Goal: Check status: Check status

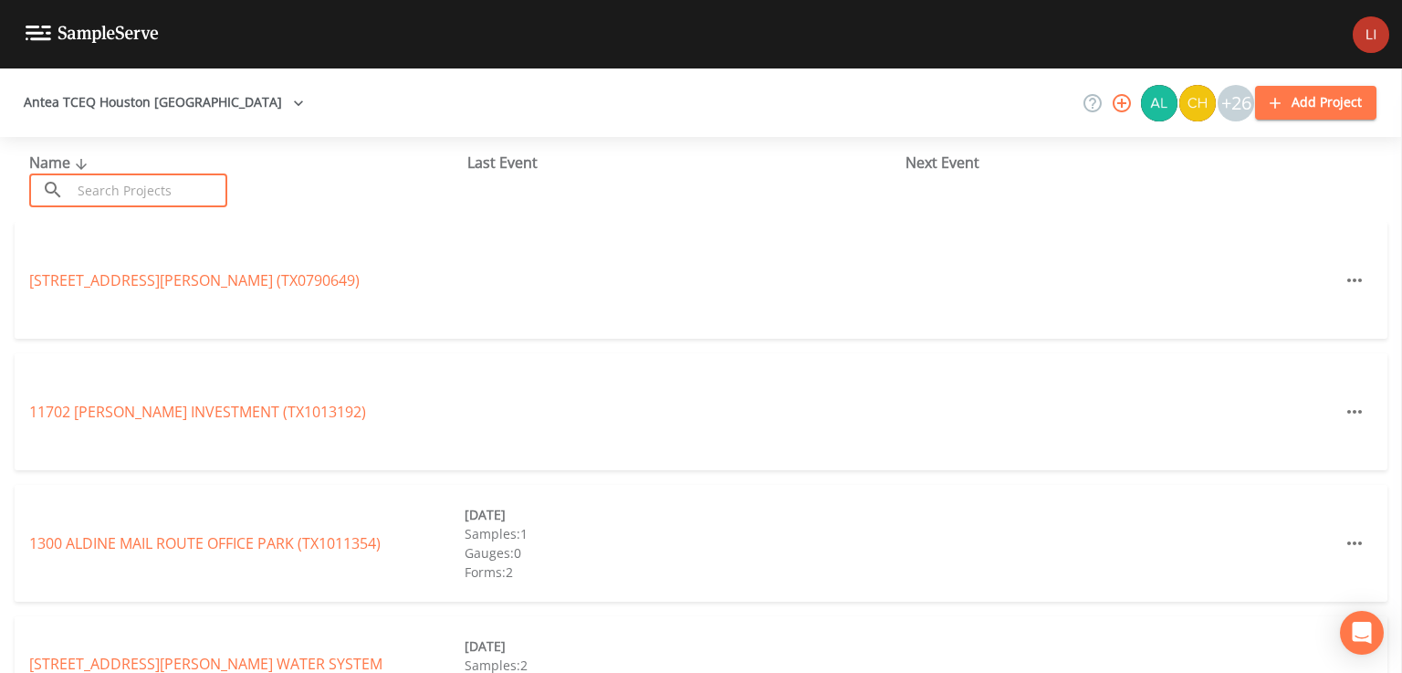
click at [204, 187] on input "text" at bounding box center [149, 190] width 156 height 34
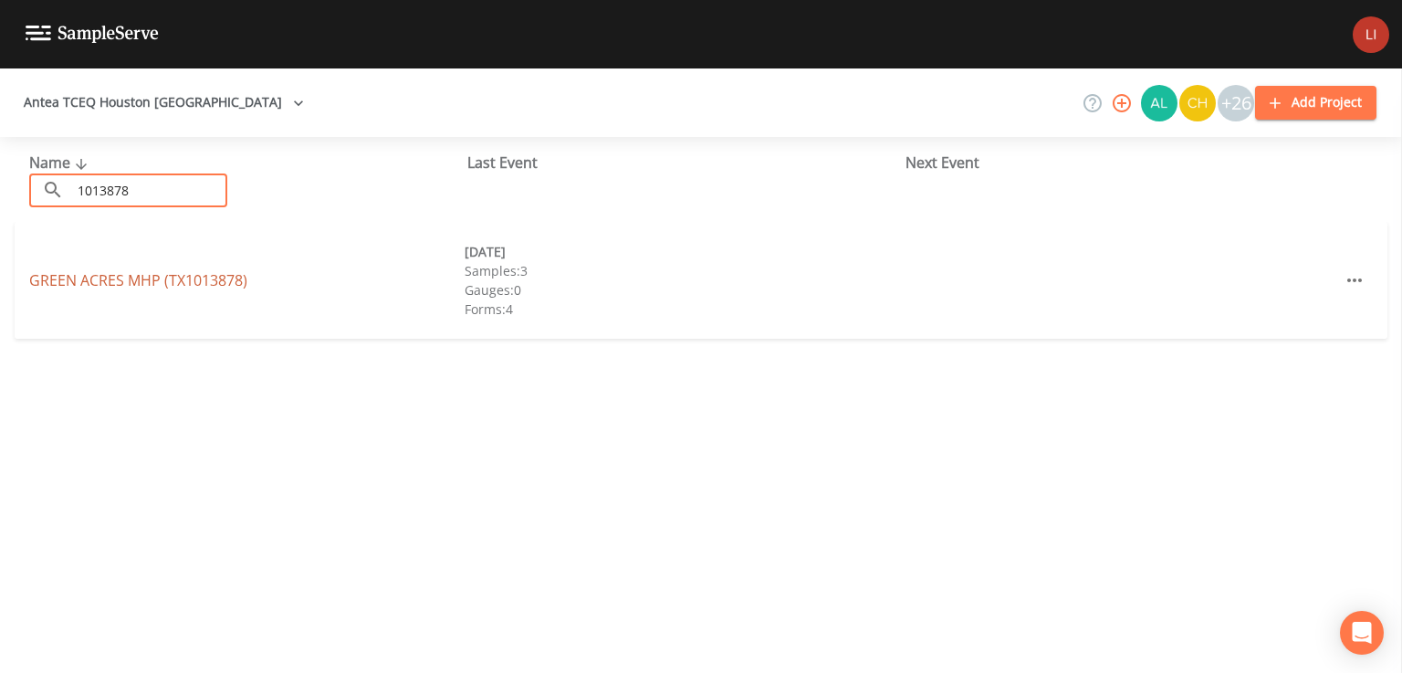
type input "1013878"
click at [196, 280] on link "GREEN ACRES MHP (TX1013878)" at bounding box center [138, 280] width 218 height 20
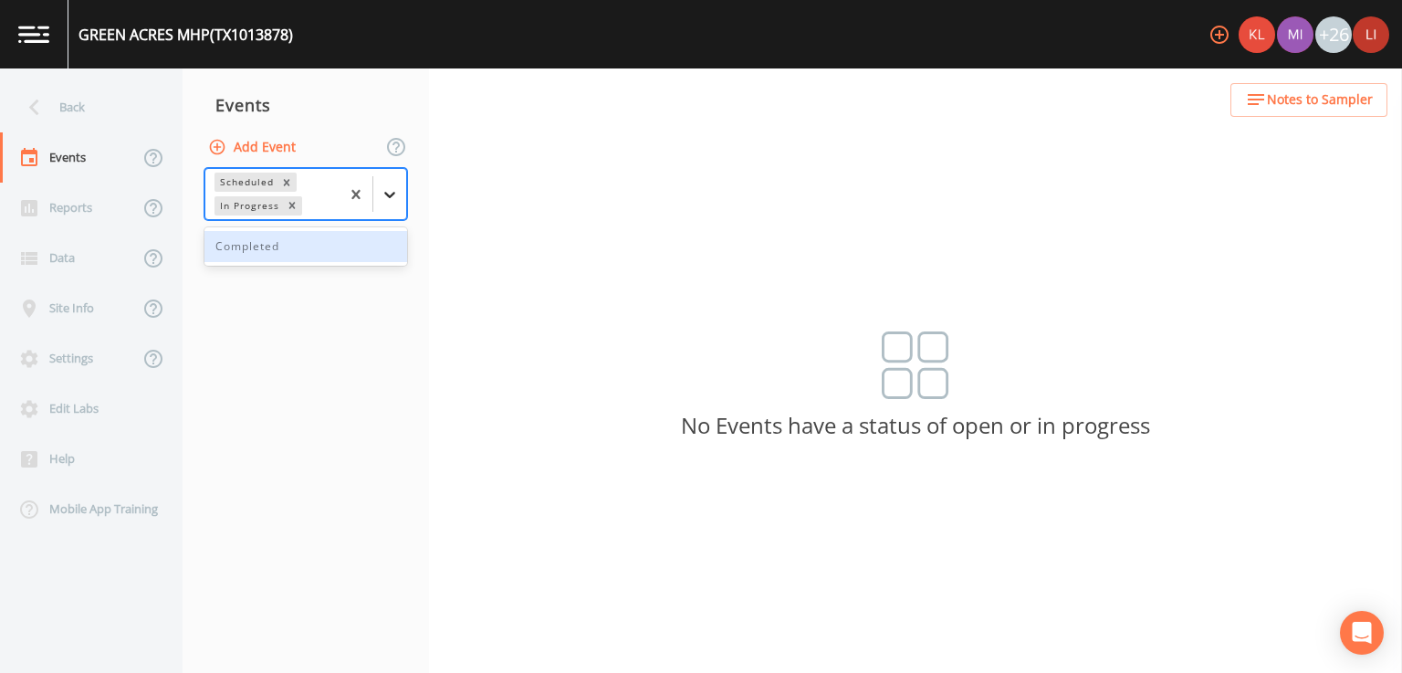
click at [381, 197] on icon at bounding box center [390, 194] width 18 height 18
click at [331, 246] on div "Completed" at bounding box center [305, 246] width 203 height 31
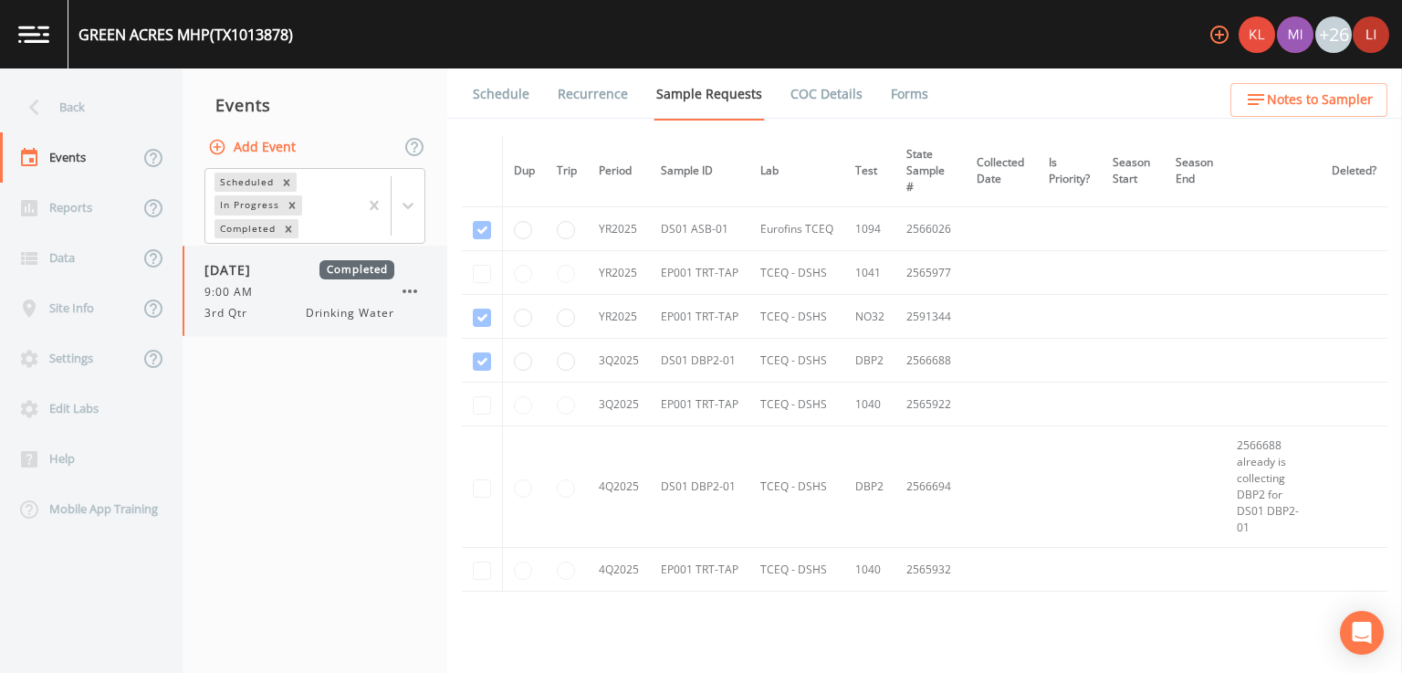
click at [263, 283] on div "[DATE] Completed 9:00 AM 3rd Qtr Drinking Water" at bounding box center [299, 290] width 190 height 61
click at [906, 92] on link "Forms" at bounding box center [909, 93] width 43 height 51
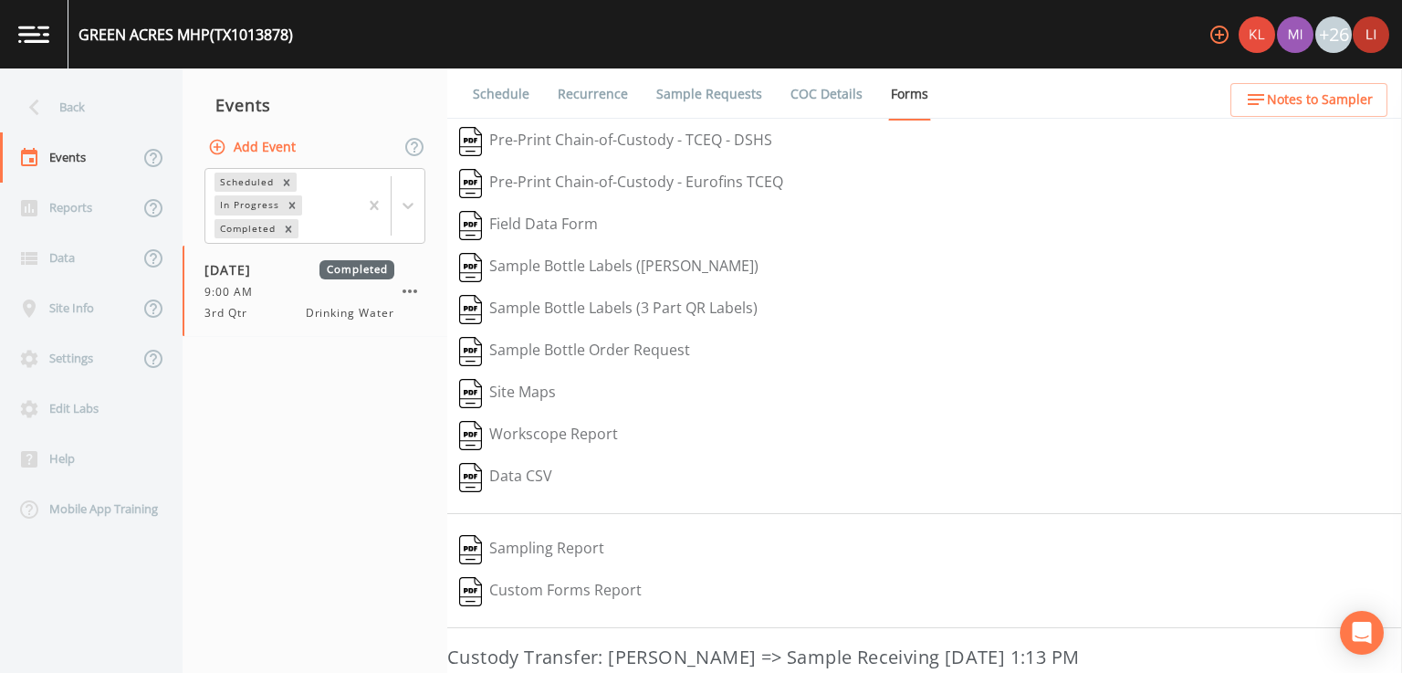
click at [475, 547] on img "button" at bounding box center [470, 549] width 23 height 29
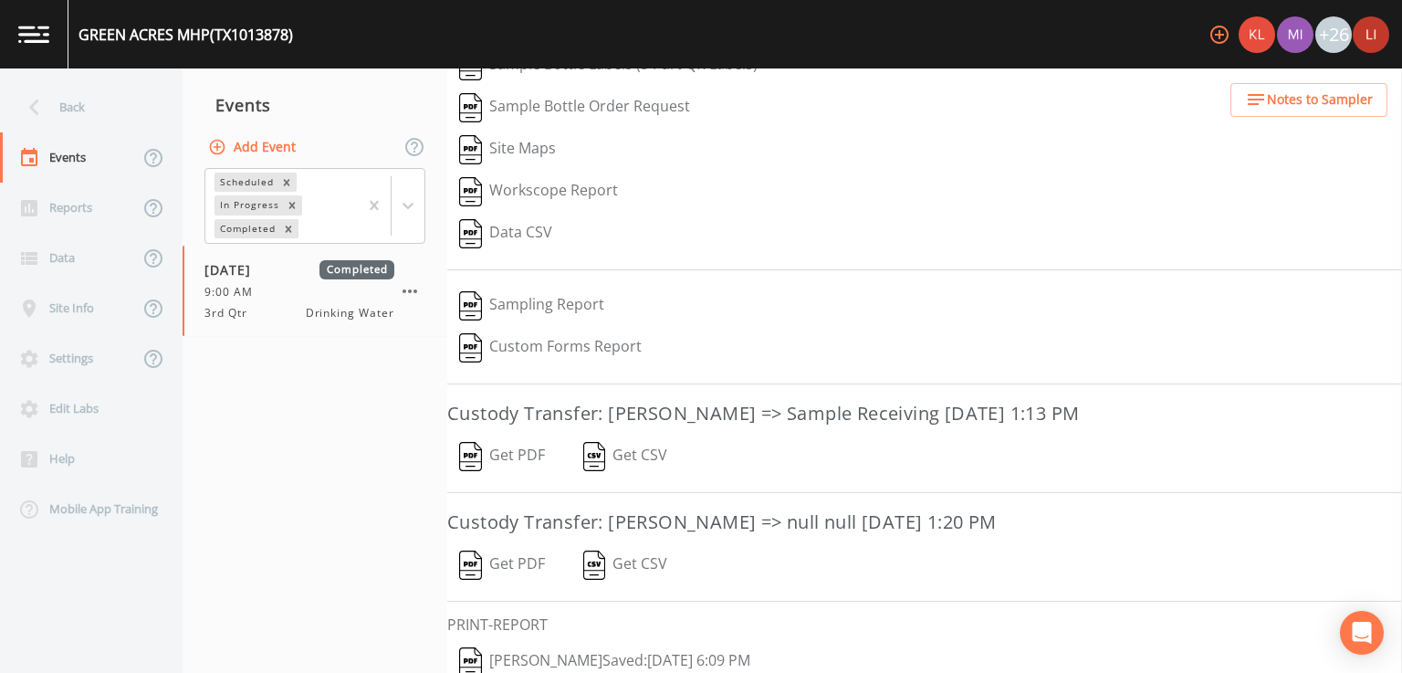
scroll to position [309, 0]
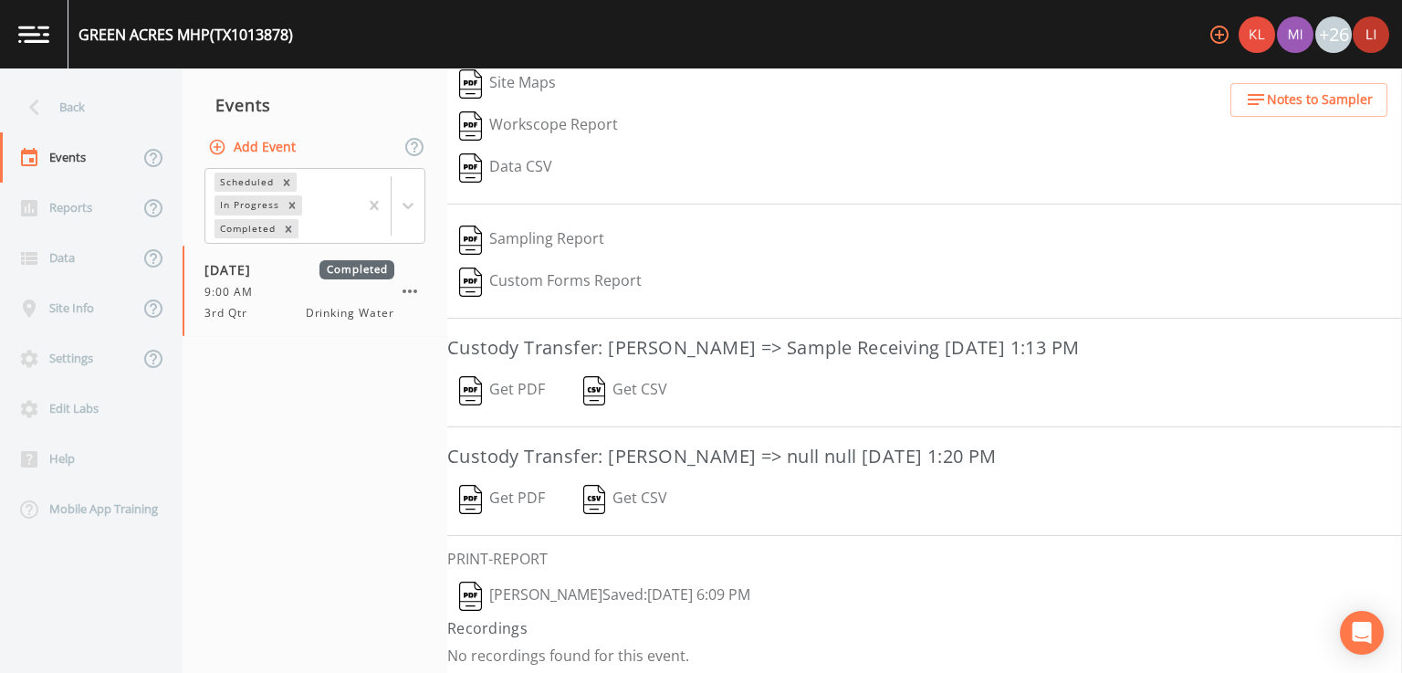
click at [662, 601] on button "[PERSON_NAME]  Saved: [DATE] 6:09 PM" at bounding box center [604, 596] width 315 height 42
click at [56, 111] on div "Back" at bounding box center [82, 107] width 164 height 50
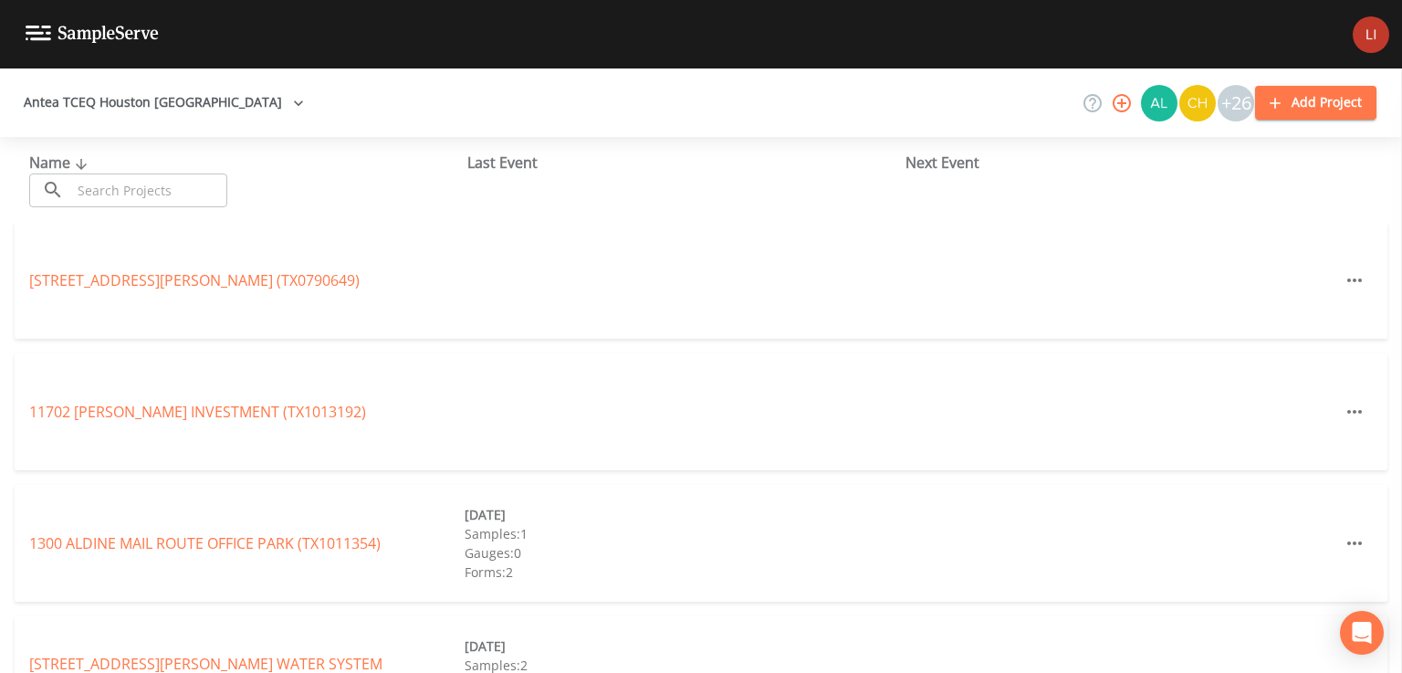
click at [193, 194] on input "text" at bounding box center [149, 190] width 156 height 34
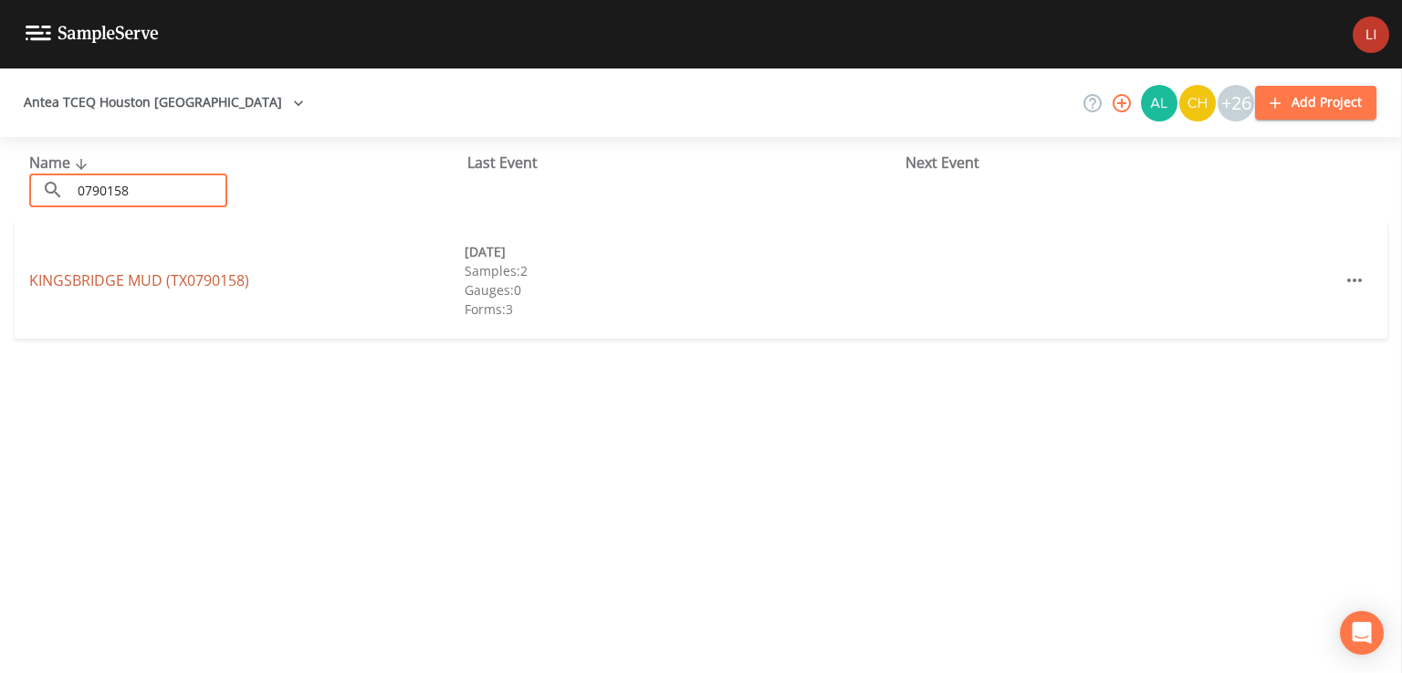
type input "0790158"
click at [152, 282] on link "[GEOGRAPHIC_DATA] (TX0790158)" at bounding box center [139, 280] width 220 height 20
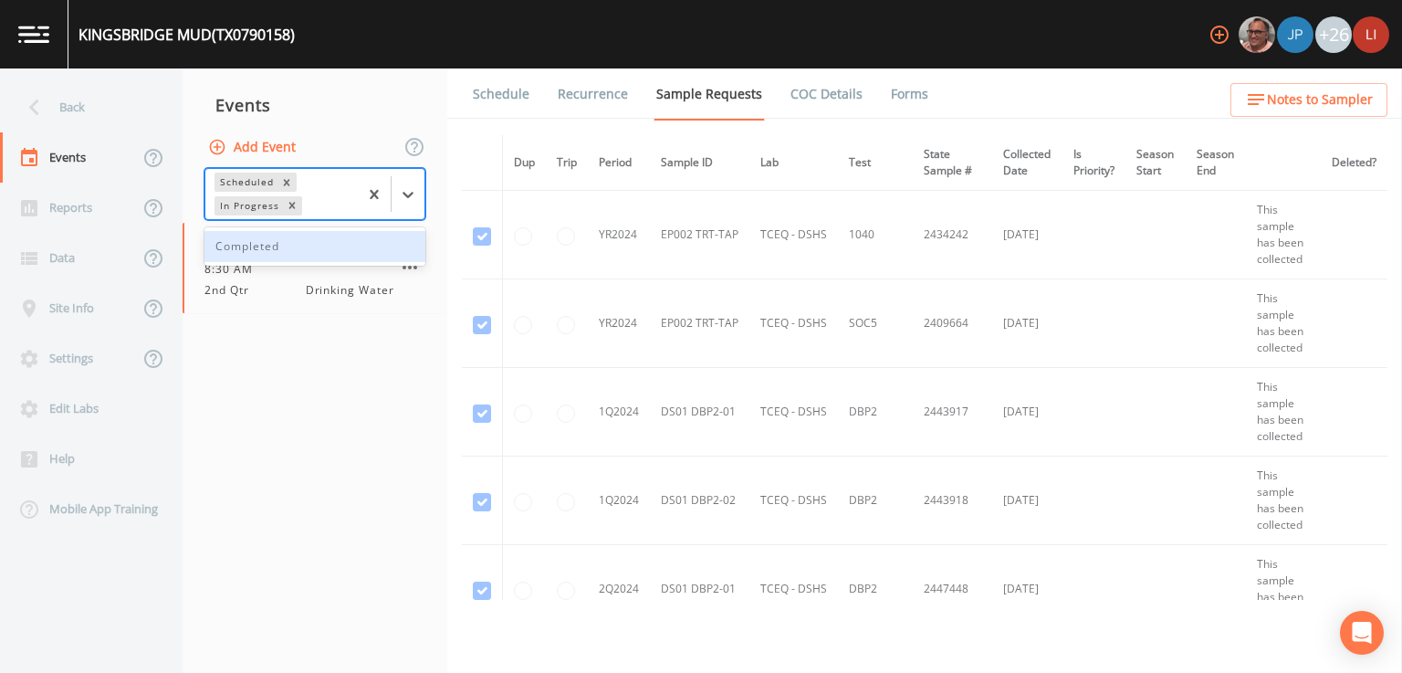
click at [341, 249] on div "Completed" at bounding box center [314, 246] width 221 height 31
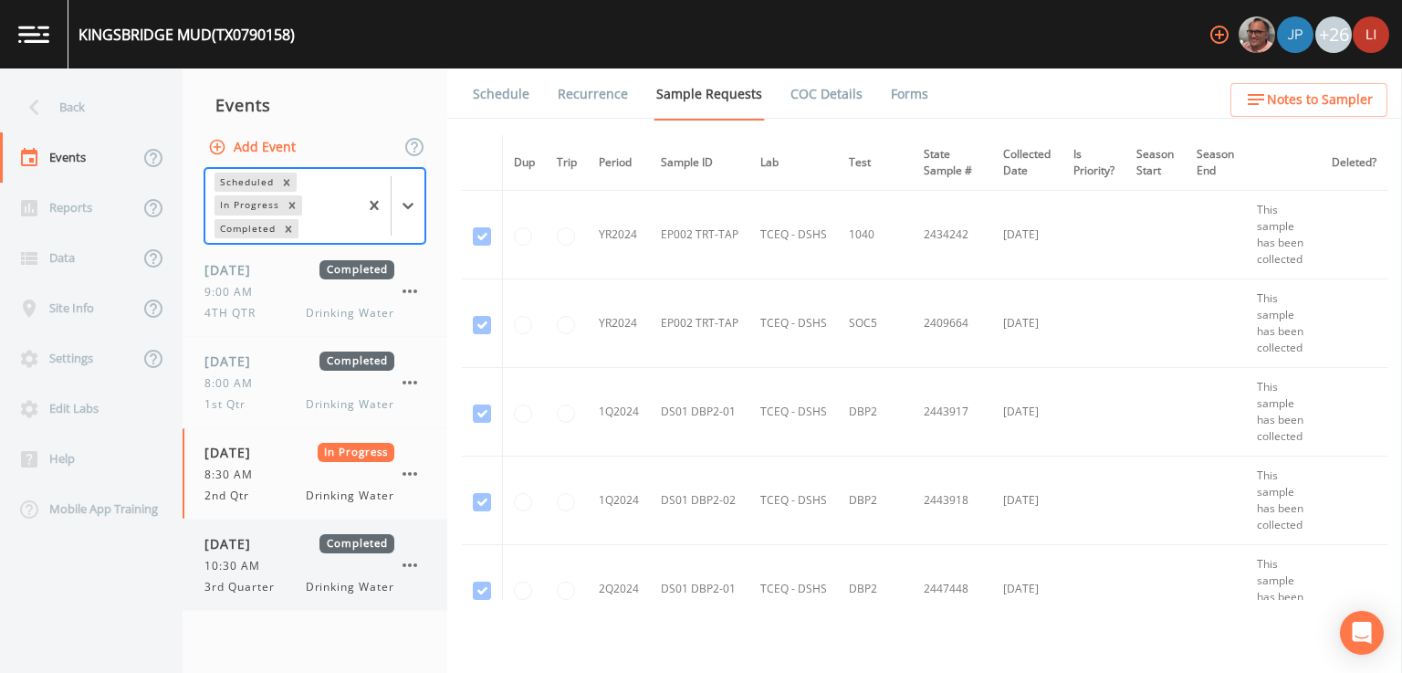
click at [267, 558] on span "10:30 AM" at bounding box center [237, 566] width 67 height 16
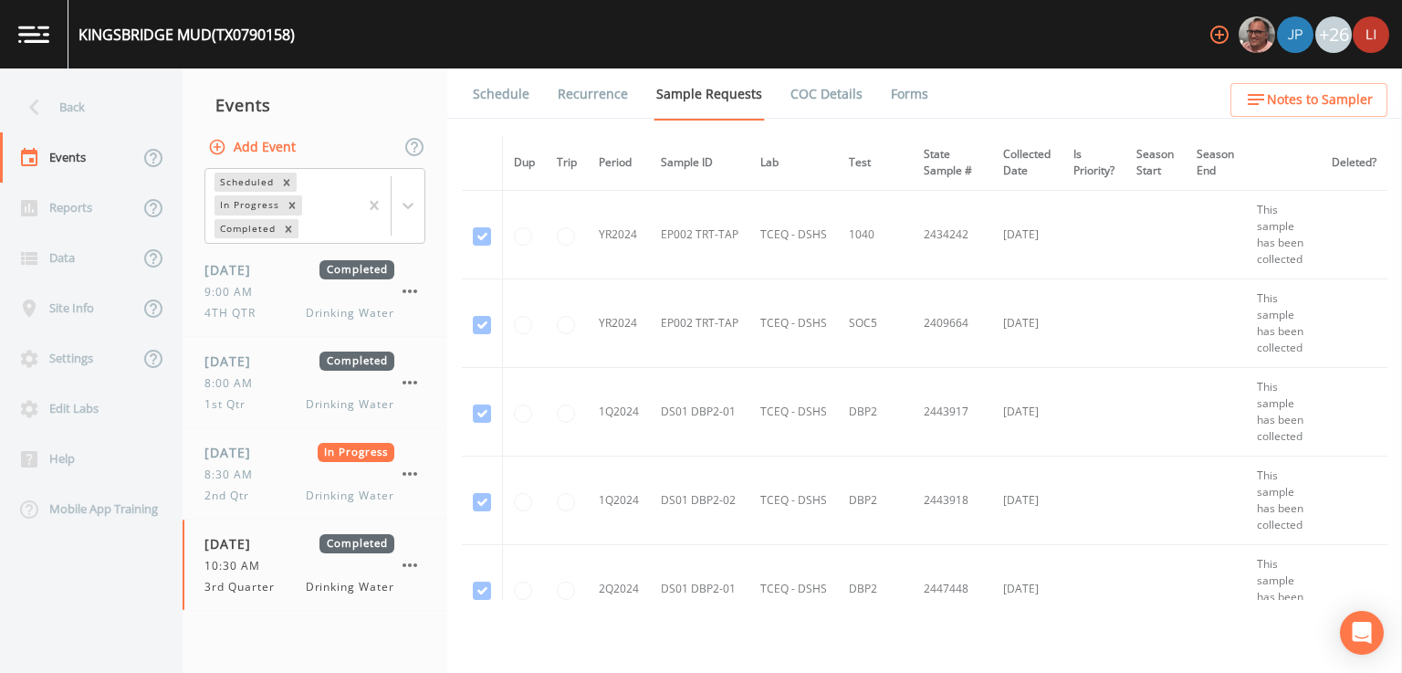
click at [894, 104] on link "Forms" at bounding box center [909, 93] width 43 height 51
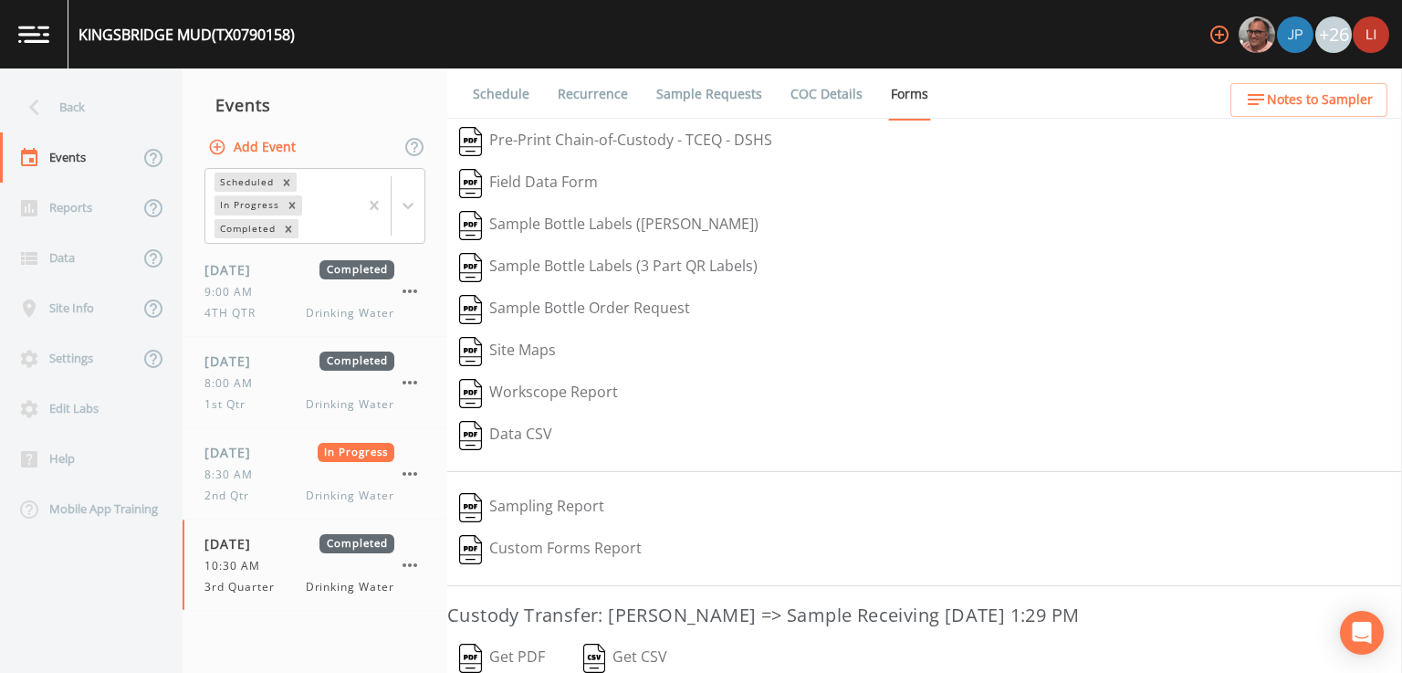
scroll to position [160, 0]
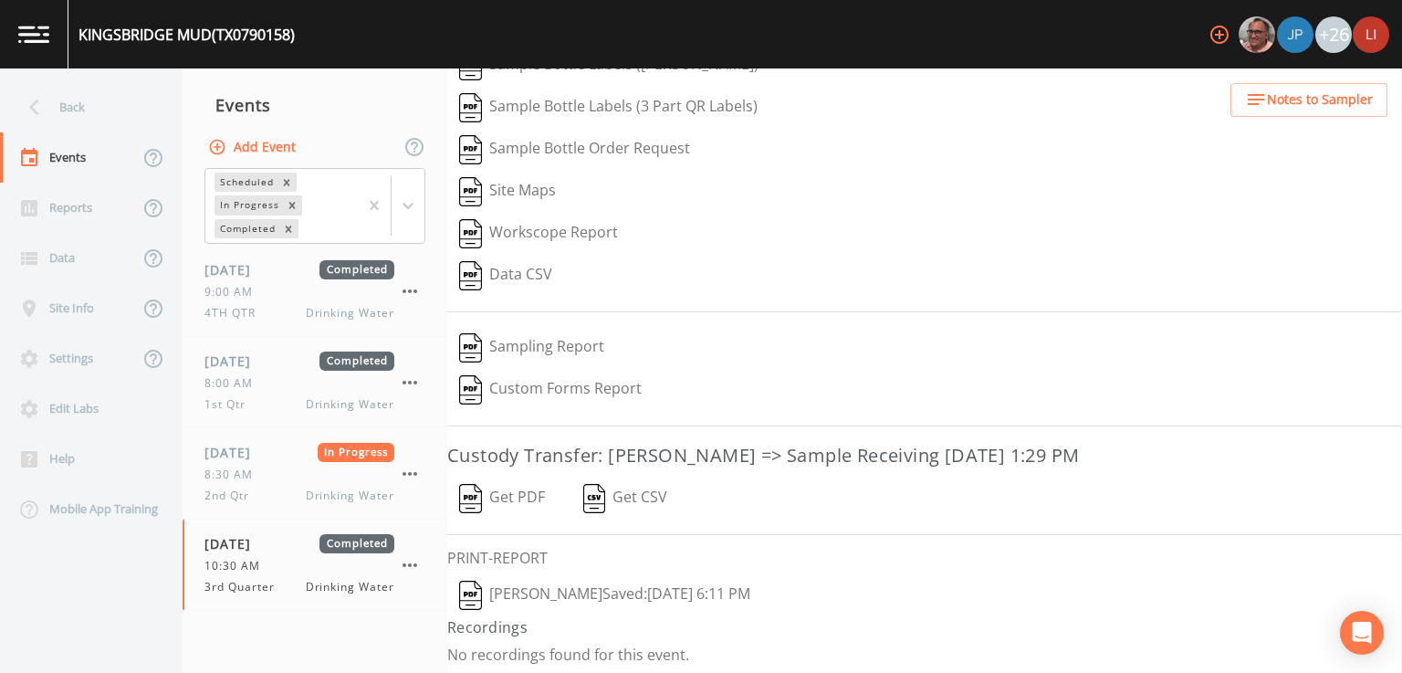
click at [570, 588] on button "[PERSON_NAME]  Saved: [DATE] 6:11 PM" at bounding box center [604, 595] width 315 height 42
click at [73, 119] on div "Back" at bounding box center [82, 107] width 164 height 50
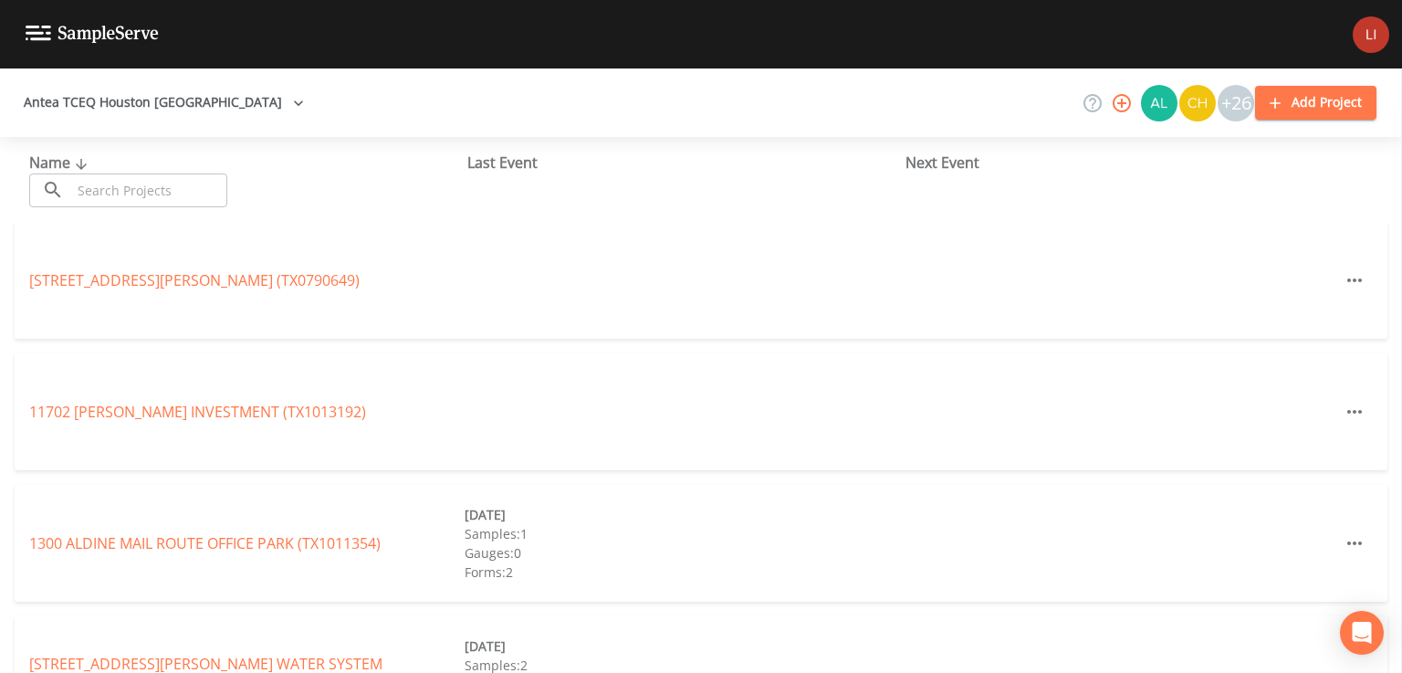
click at [152, 193] on input "text" at bounding box center [149, 190] width 156 height 34
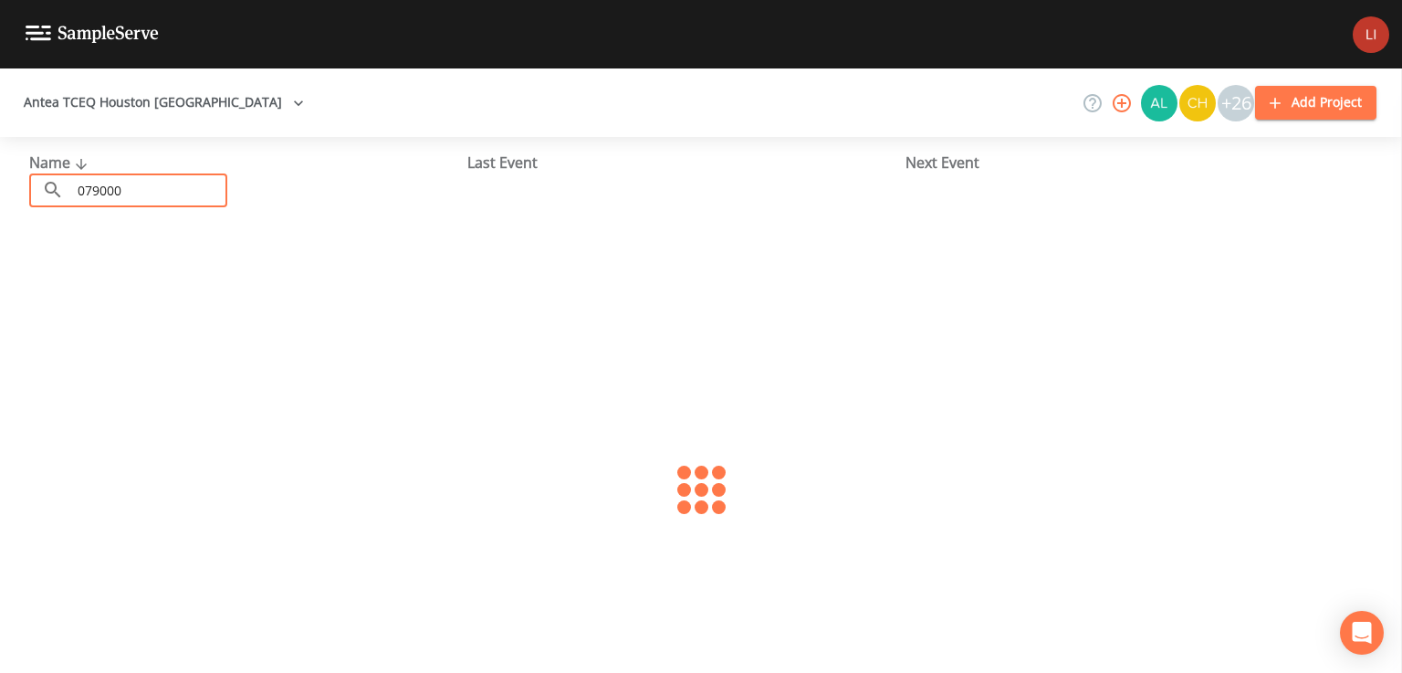
type input "0790004"
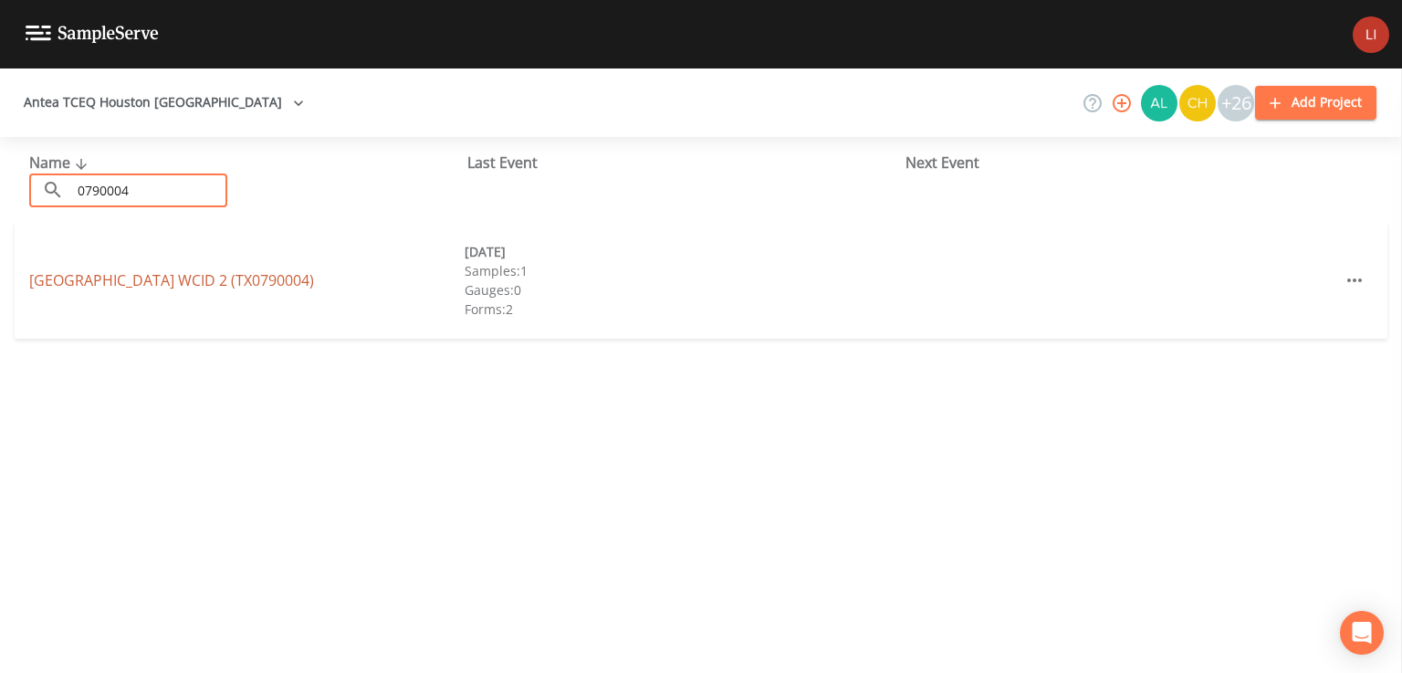
click at [178, 282] on link "[GEOGRAPHIC_DATA] 2 (TX0790004)" at bounding box center [171, 280] width 285 height 20
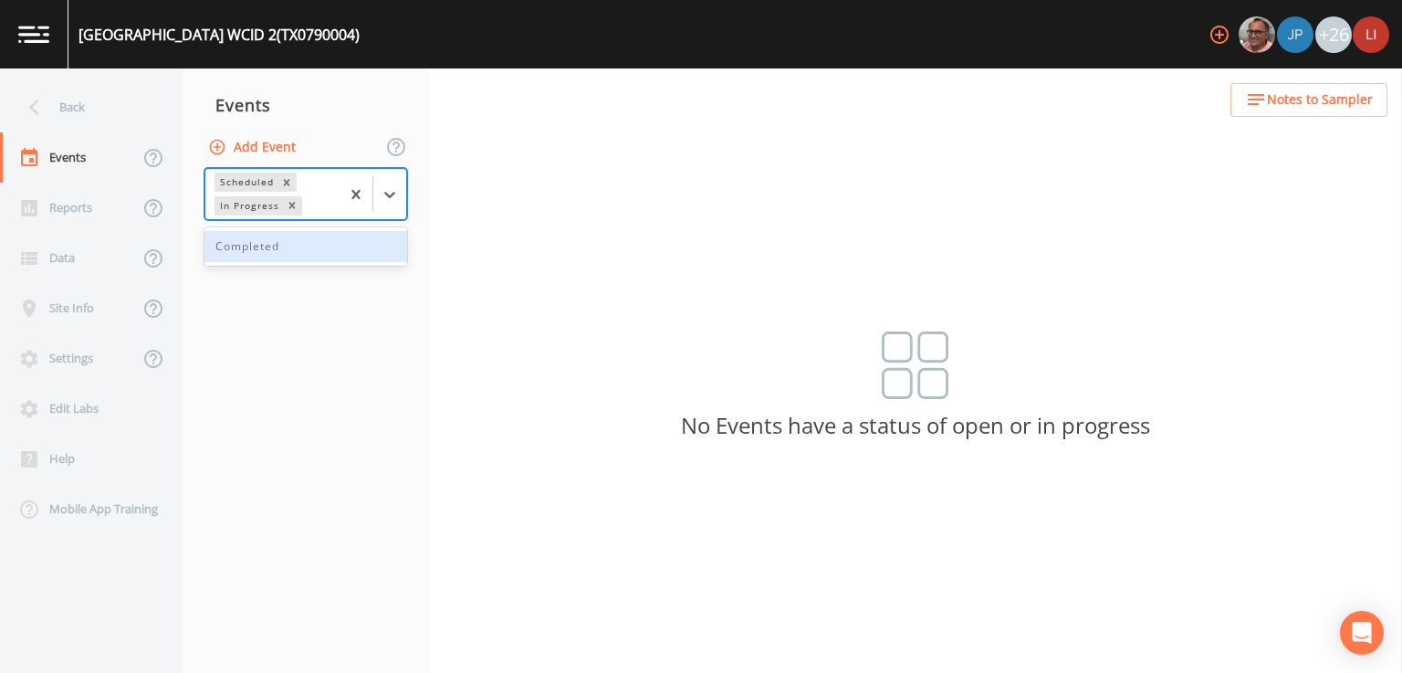
click at [334, 253] on div "Completed" at bounding box center [305, 246] width 203 height 31
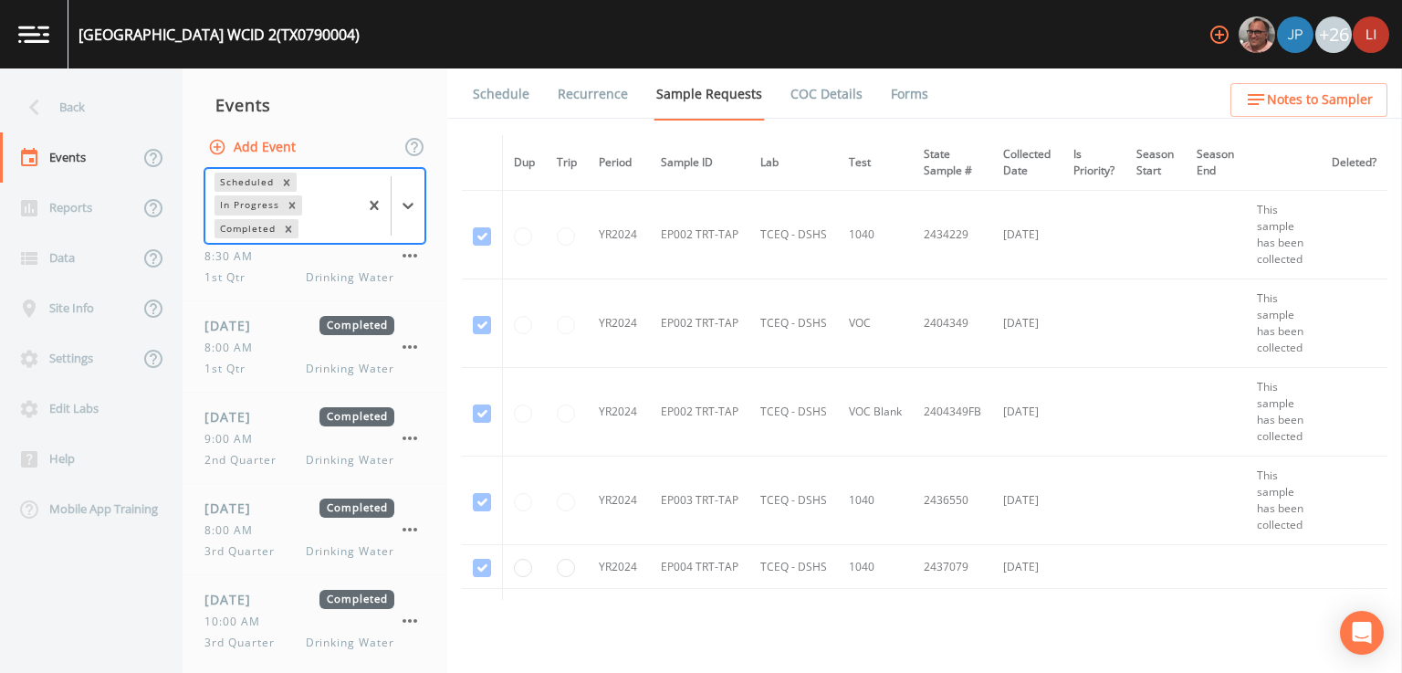
scroll to position [398, 0]
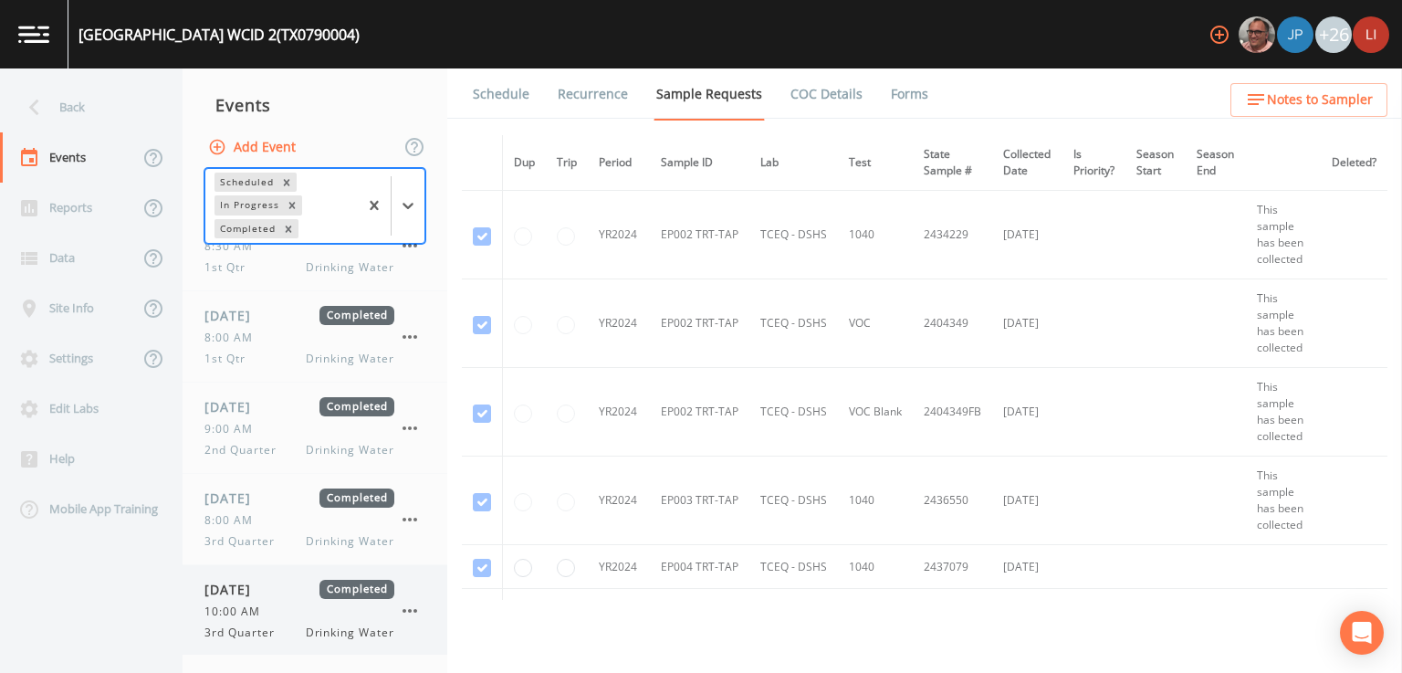
click at [254, 603] on span "10:00 AM" at bounding box center [237, 611] width 67 height 16
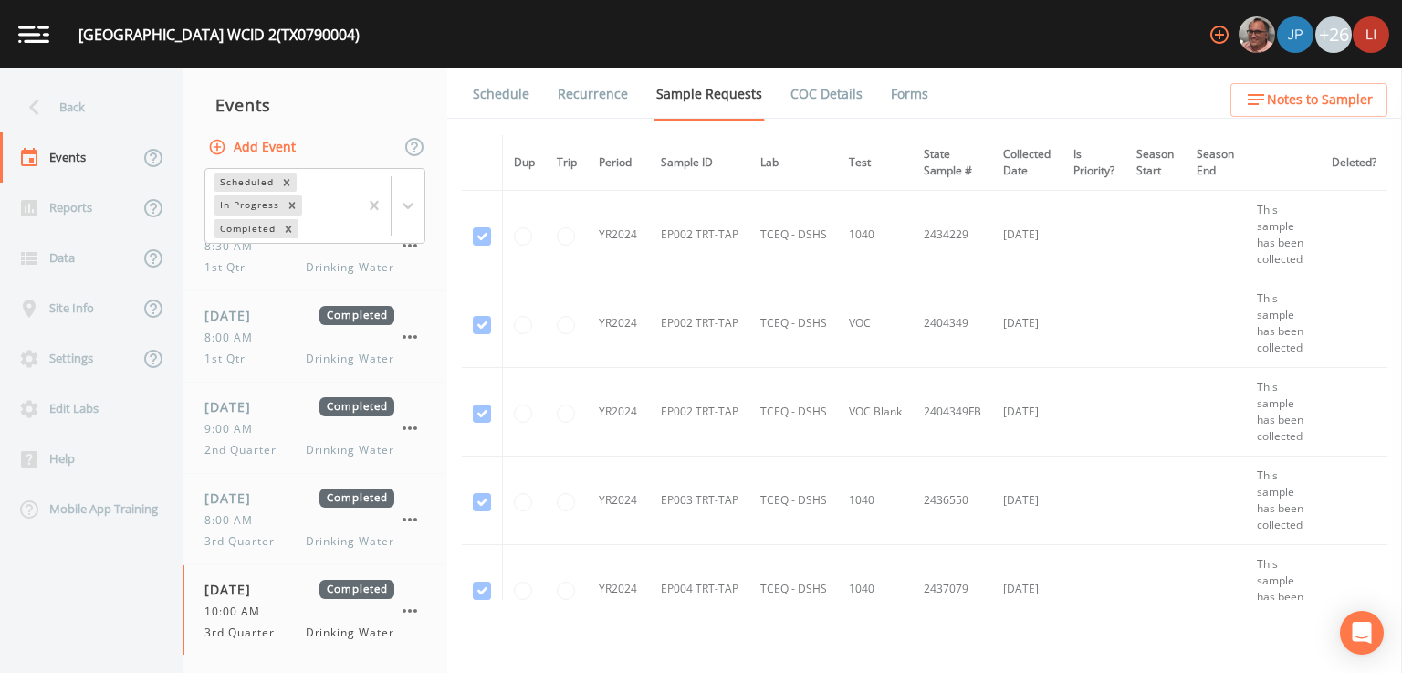
click at [899, 101] on link "Forms" at bounding box center [909, 93] width 43 height 51
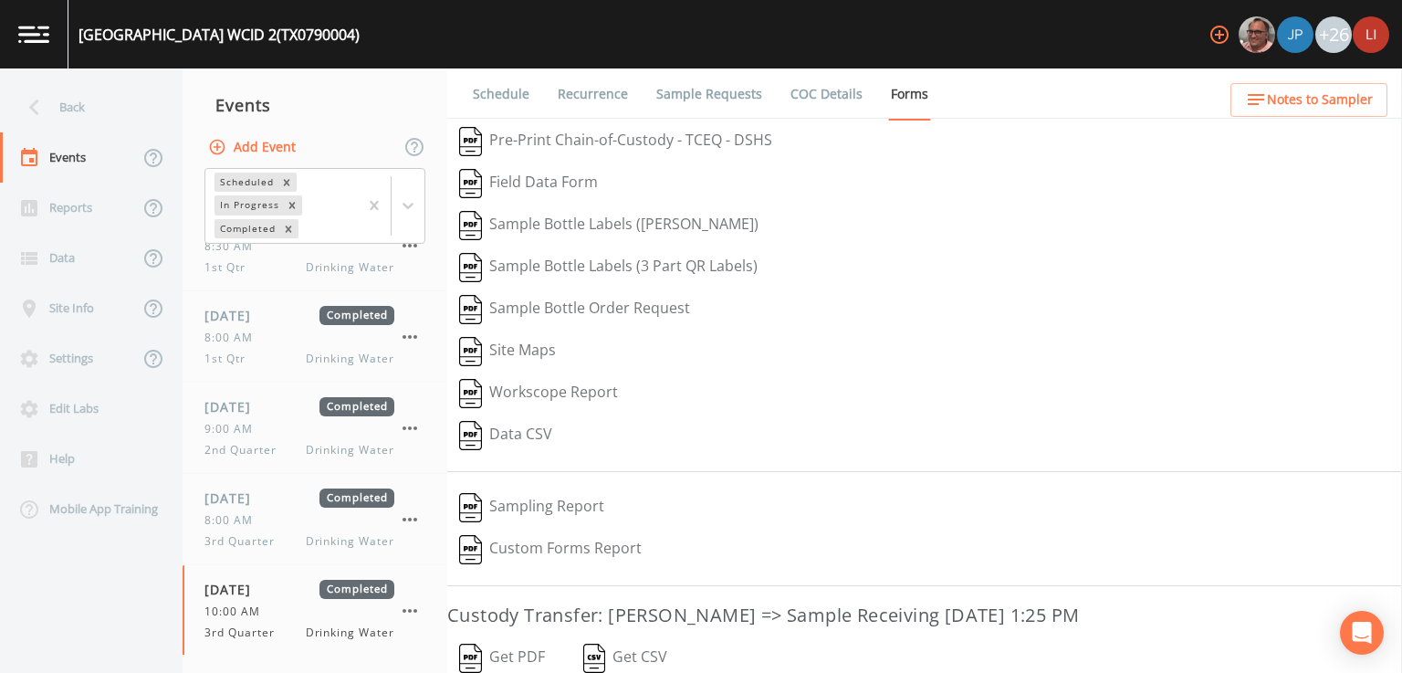
scroll to position [160, 0]
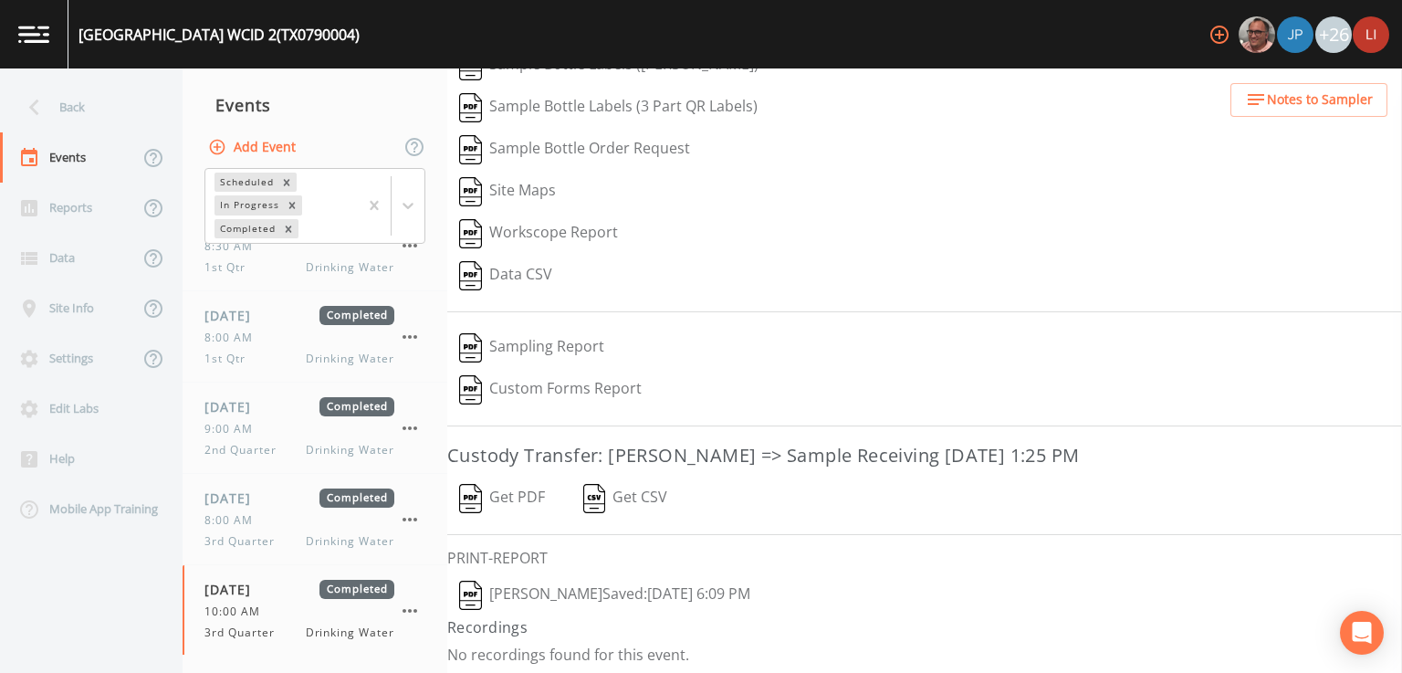
click at [615, 587] on button "[PERSON_NAME]  Saved: [DATE] 6:09 PM" at bounding box center [604, 595] width 315 height 42
click at [57, 128] on div "Back" at bounding box center [82, 107] width 164 height 50
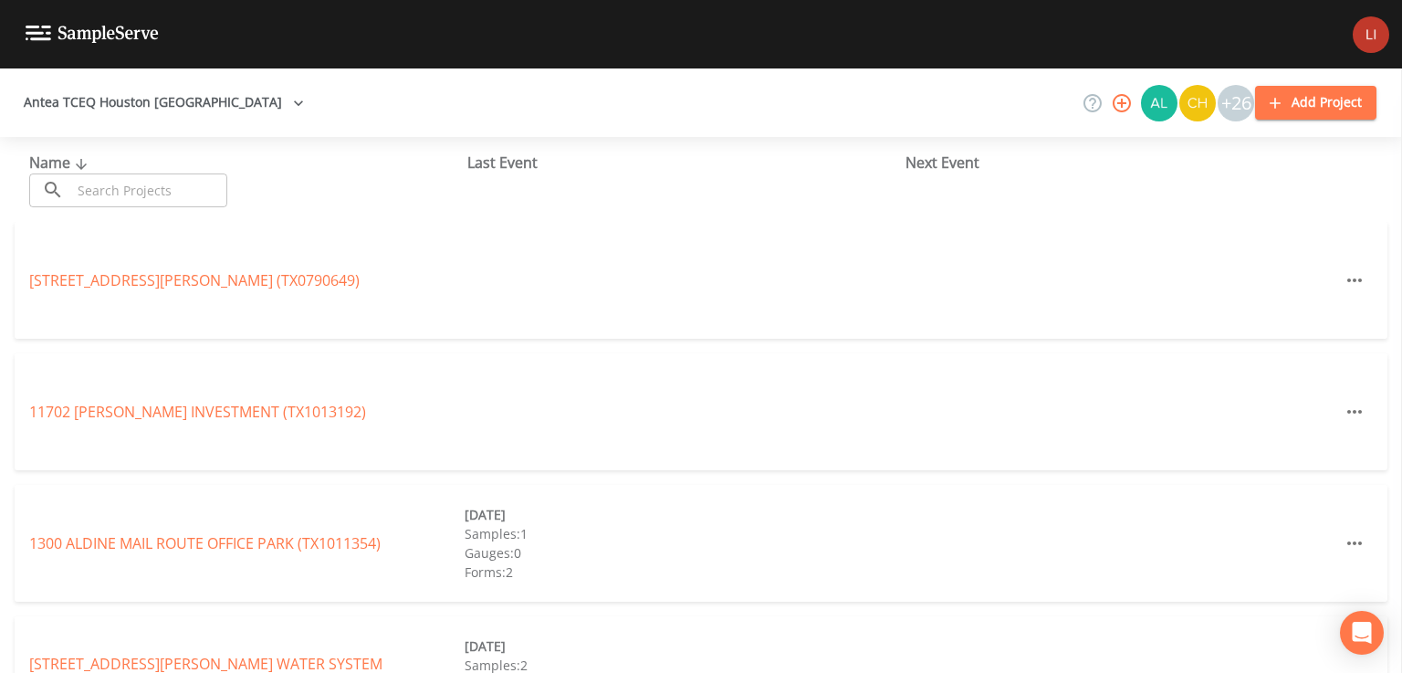
click at [142, 184] on input "text" at bounding box center [149, 190] width 156 height 34
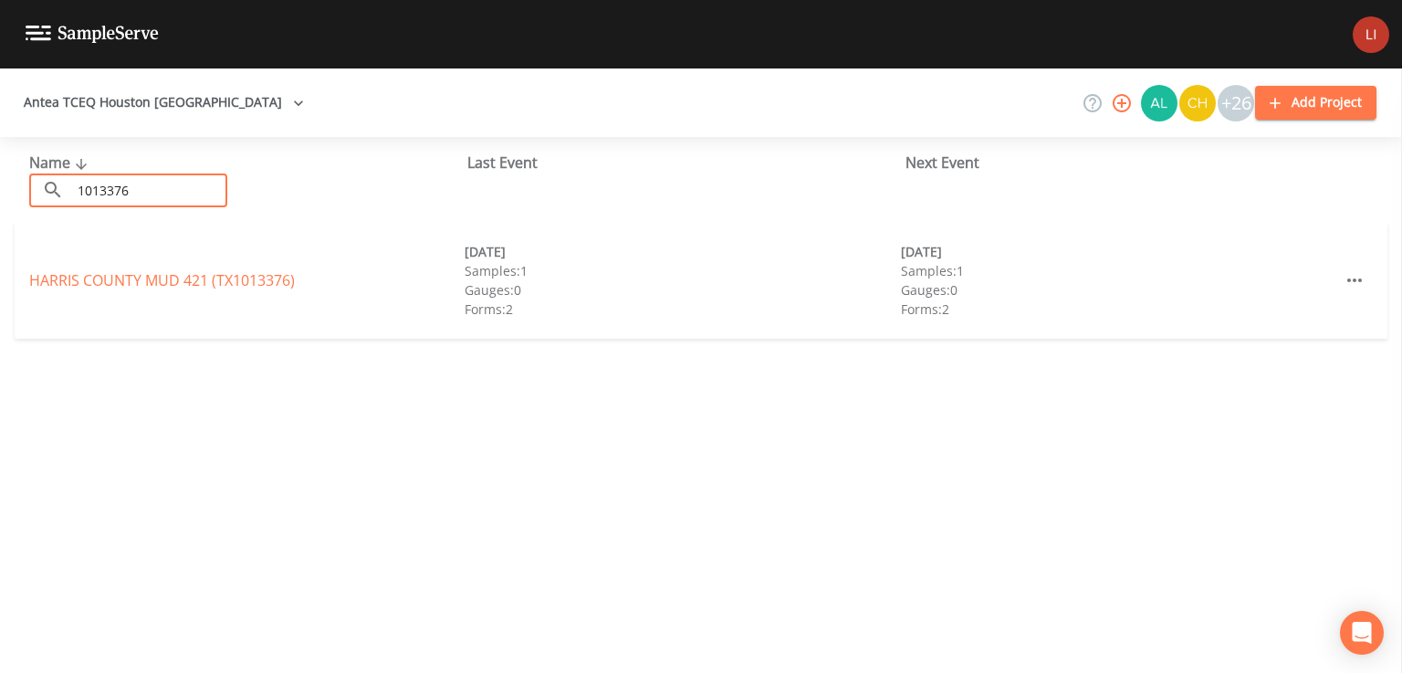
type input "1013376"
click at [231, 248] on div "[GEOGRAPHIC_DATA] 421 (TX1013376) [DATE] Samples: 1 Gauges: 0 Forms: 2 [DATE] S…" at bounding box center [701, 280] width 1373 height 117
click at [201, 273] on link "[GEOGRAPHIC_DATA] 421 (TX1013376)" at bounding box center [162, 280] width 266 height 20
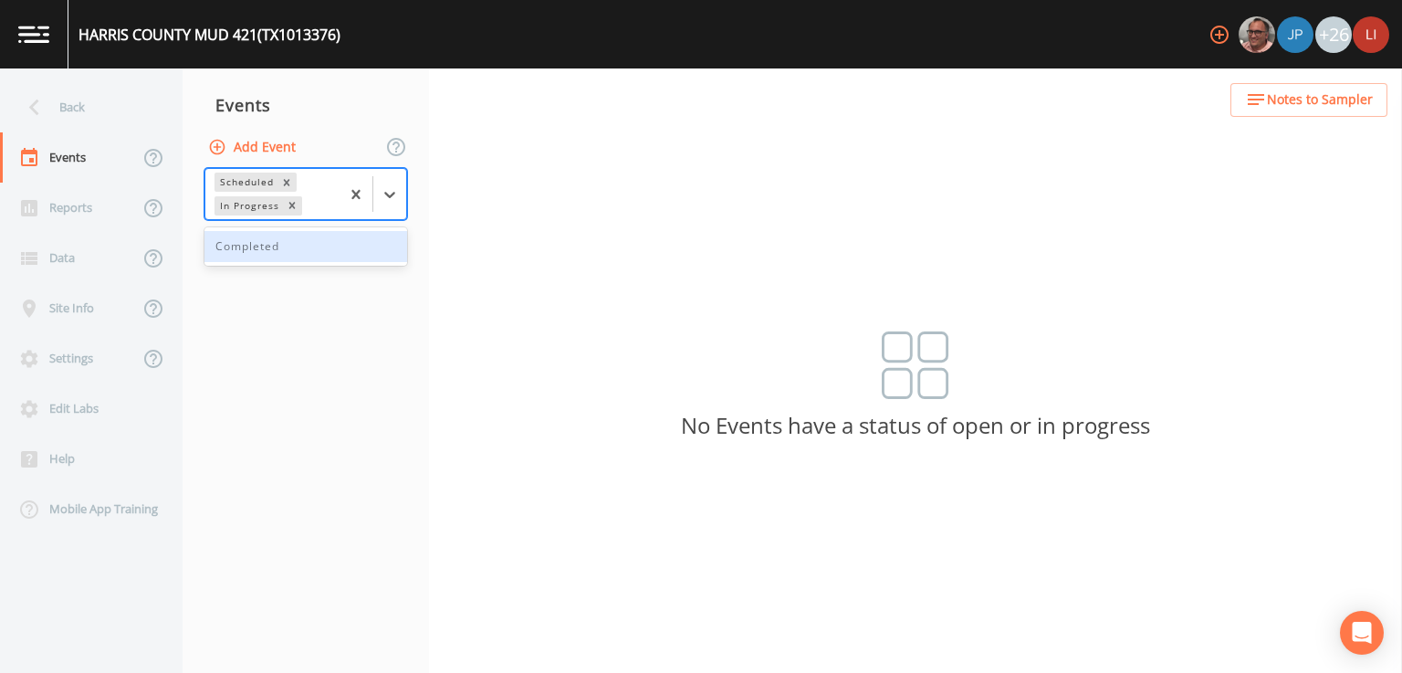
click at [333, 256] on div "Completed" at bounding box center [305, 246] width 203 height 31
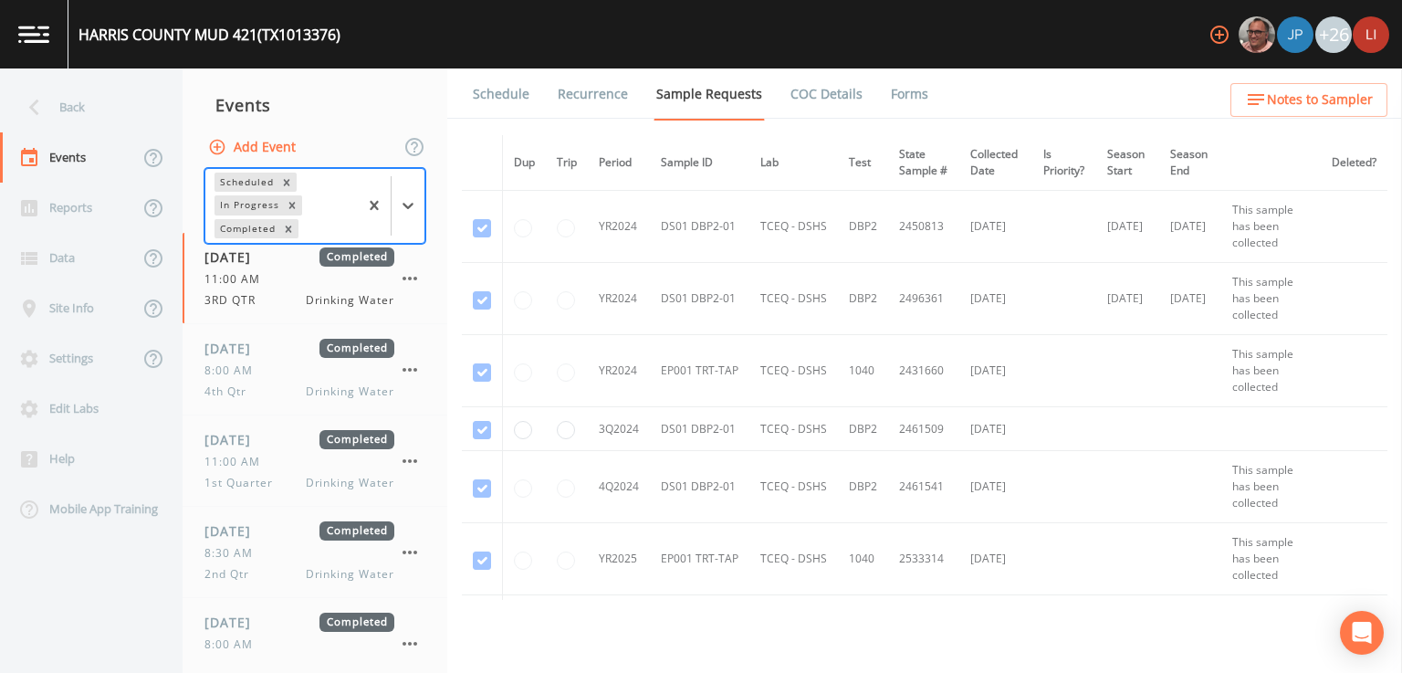
scroll to position [124, 0]
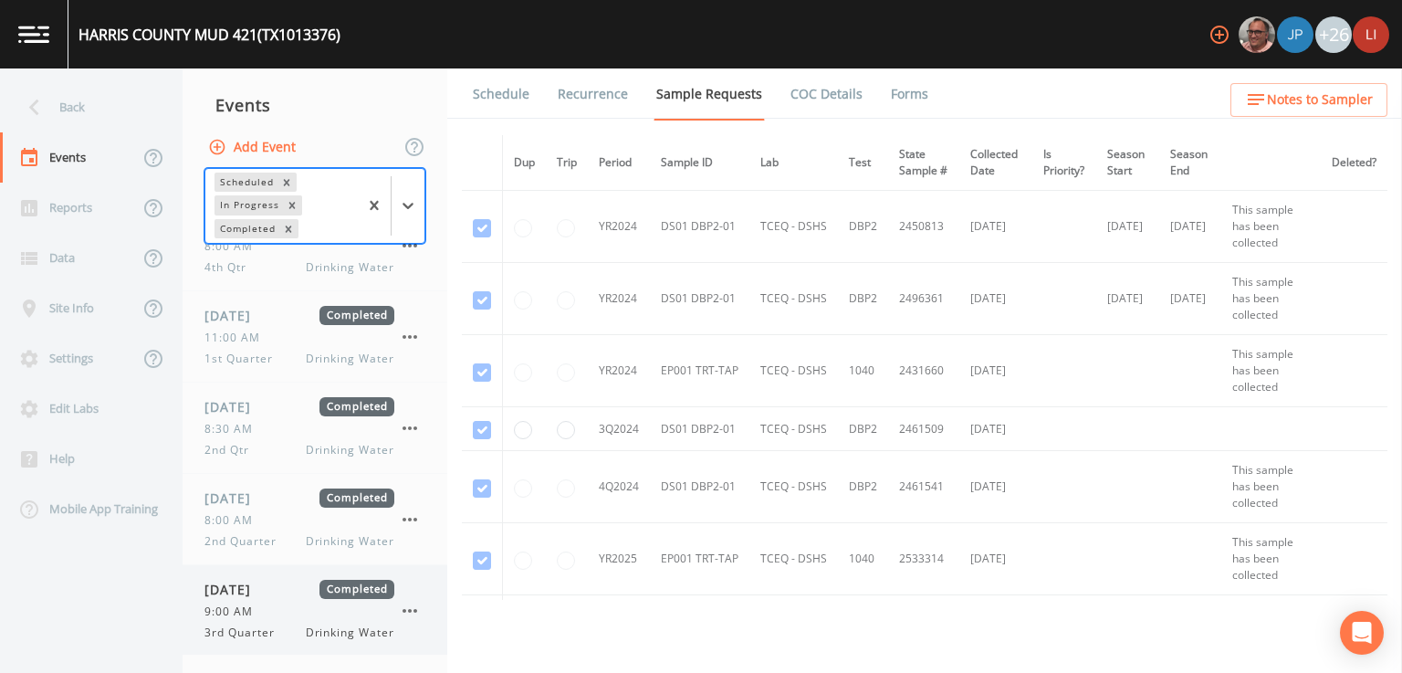
click at [269, 610] on div "9:00 AM" at bounding box center [299, 611] width 190 height 16
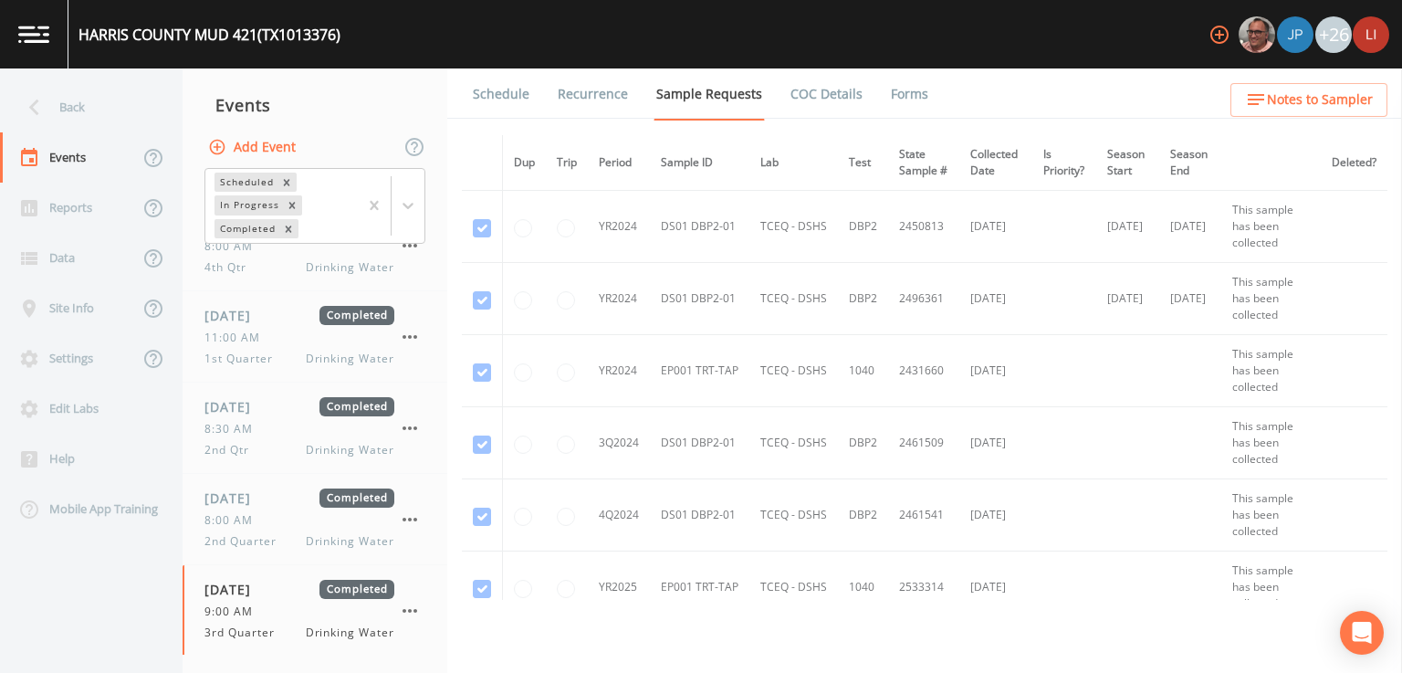
click at [908, 105] on link "Forms" at bounding box center [909, 93] width 43 height 51
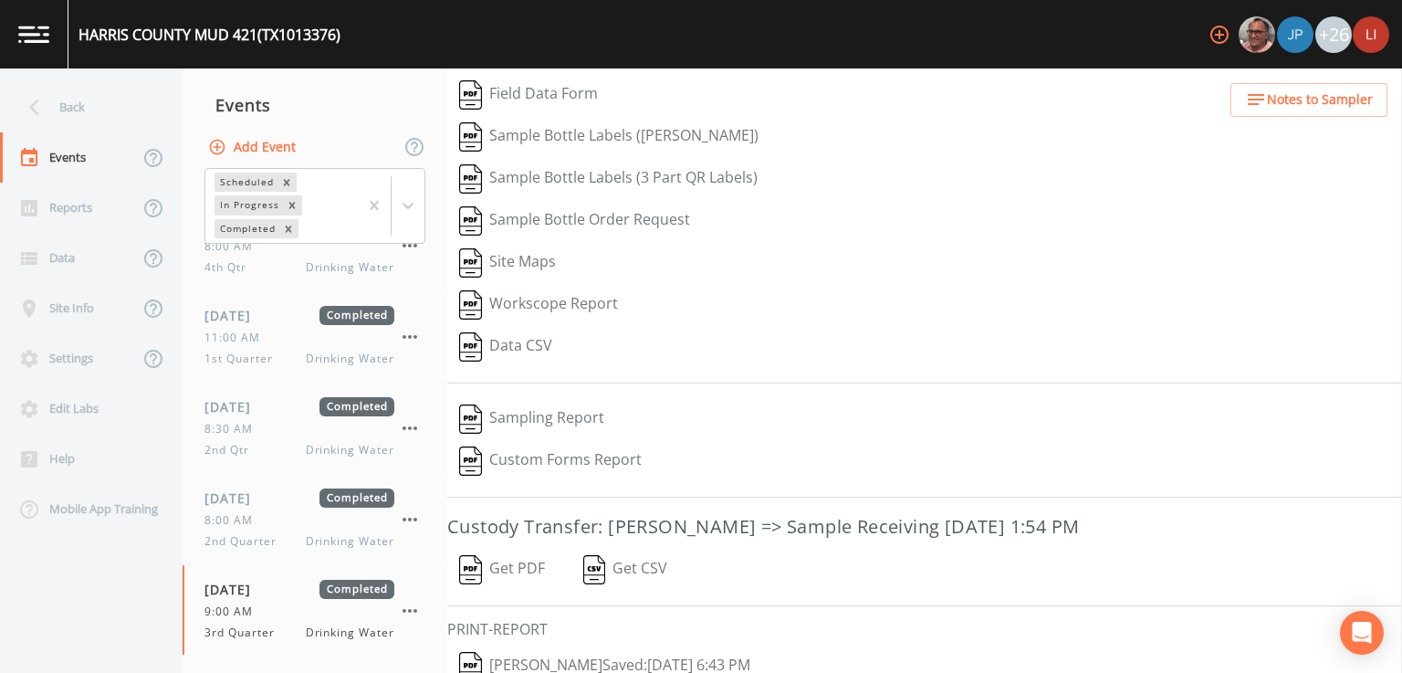
scroll to position [160, 0]
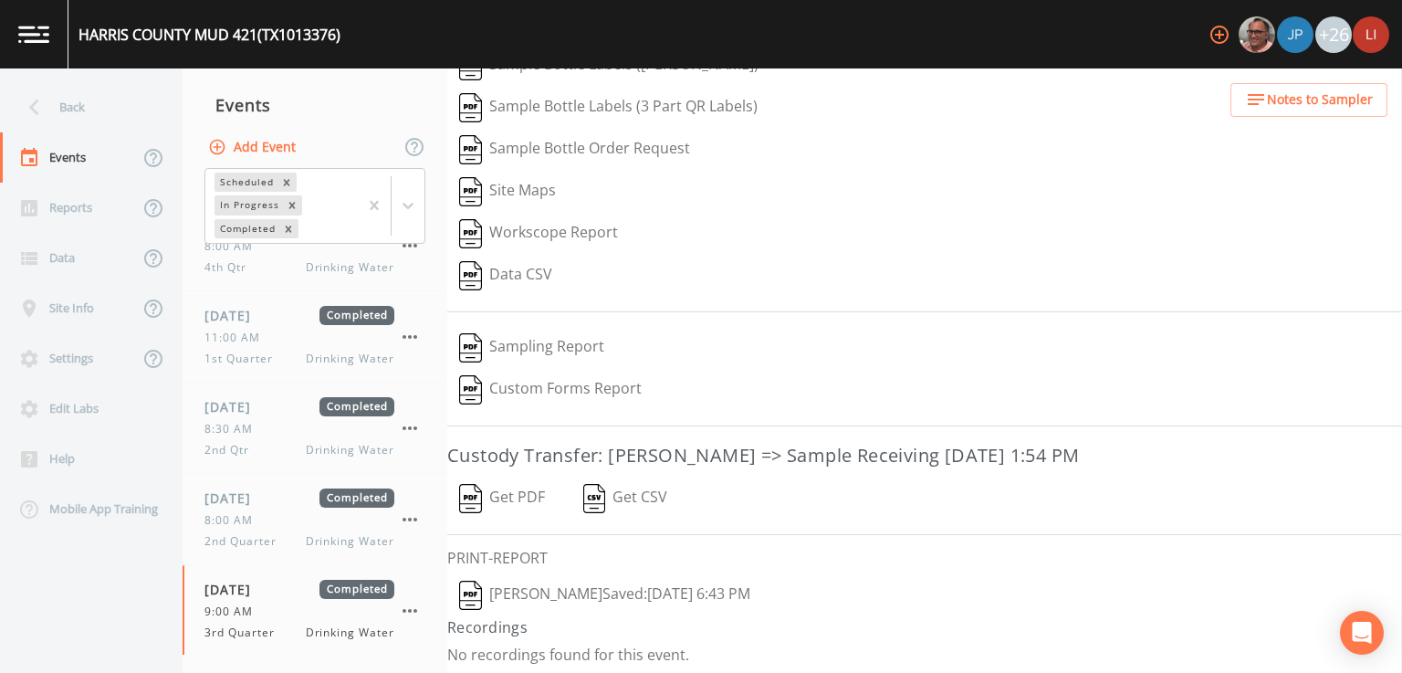
click at [654, 588] on button "[PERSON_NAME]  Saved: [DATE] 6:43 PM" at bounding box center [604, 595] width 315 height 42
click at [61, 119] on div "Back" at bounding box center [82, 107] width 164 height 50
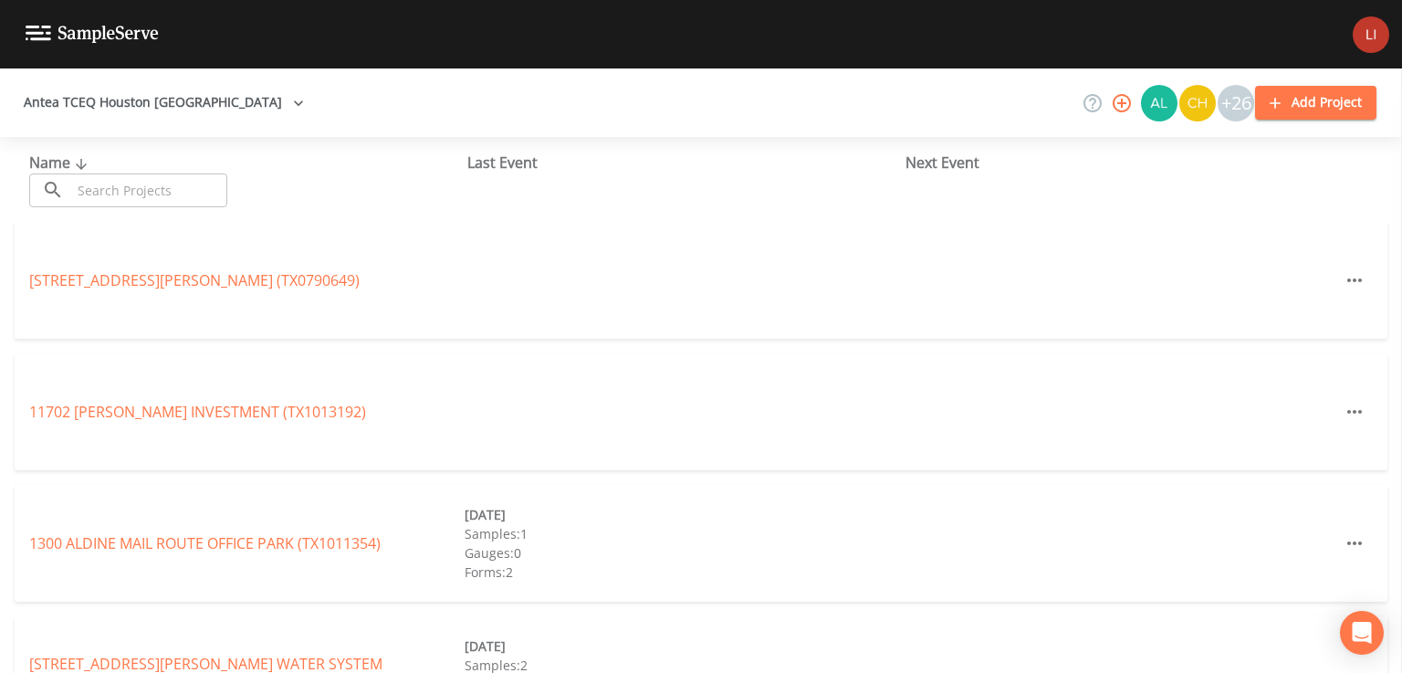
click at [192, 196] on input "text" at bounding box center [149, 190] width 156 height 34
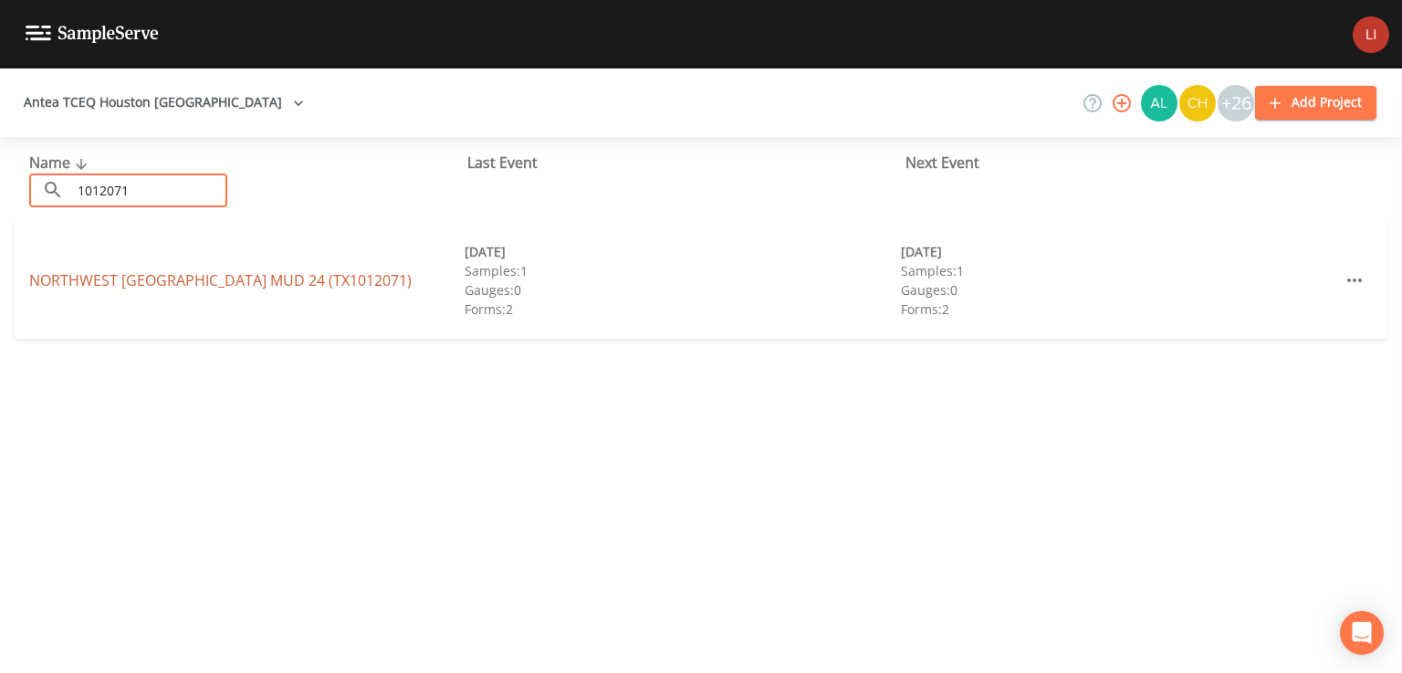
type input "1012071"
click at [293, 281] on link "[GEOGRAPHIC_DATA] 24 (TX1012071)" at bounding box center [220, 280] width 382 height 20
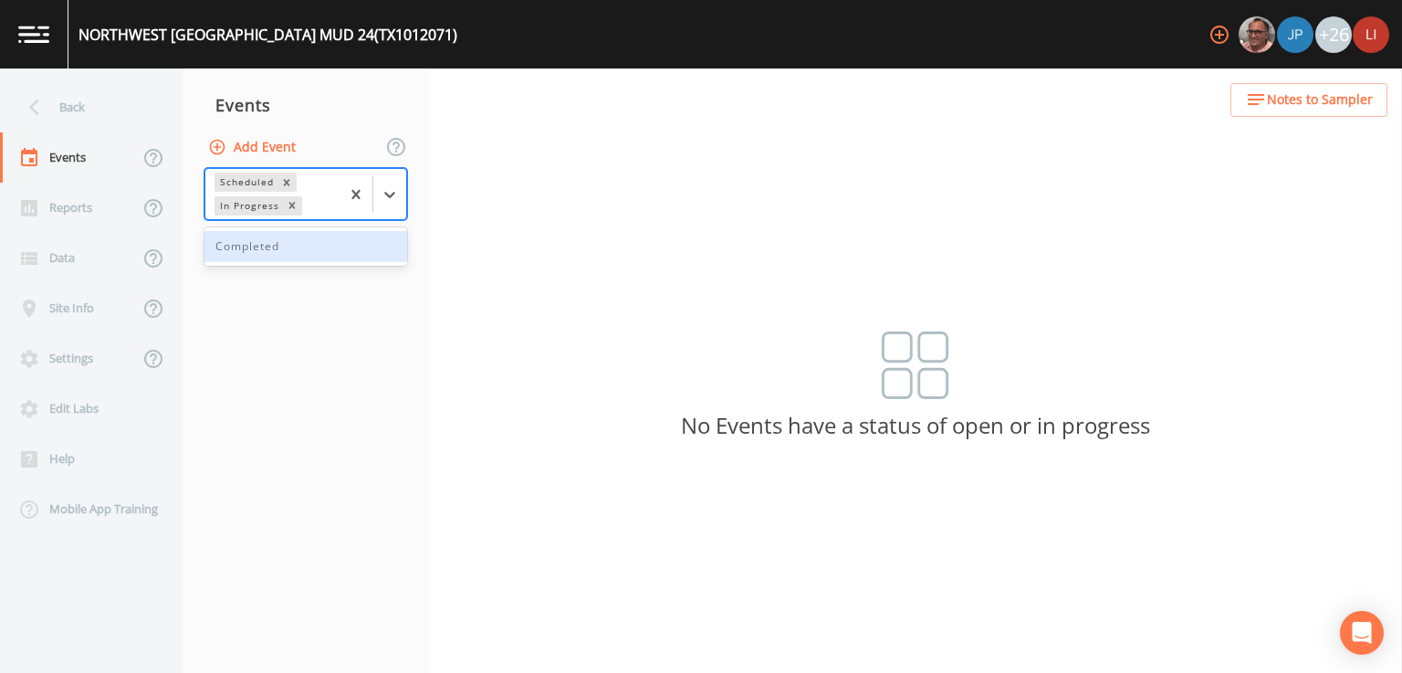
click at [347, 246] on div "Completed" at bounding box center [305, 246] width 203 height 31
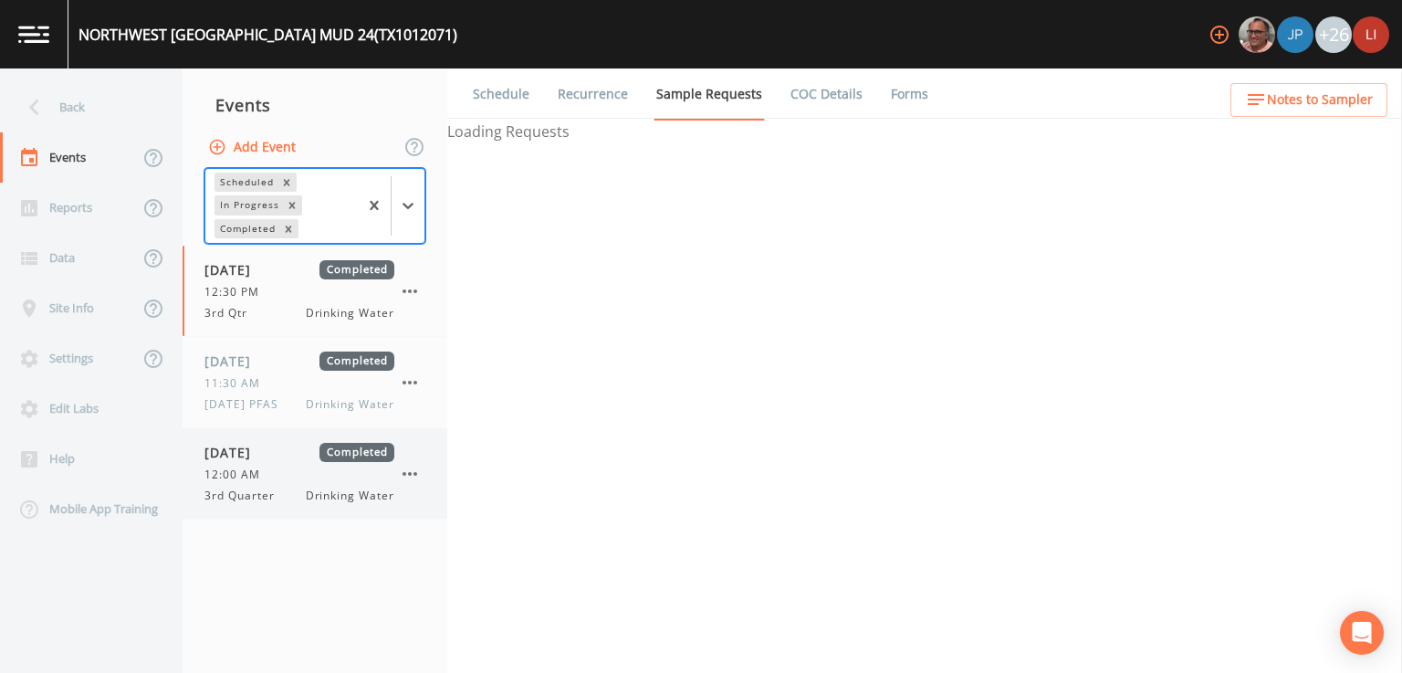
click at [283, 472] on div "12:00 AM" at bounding box center [299, 474] width 190 height 16
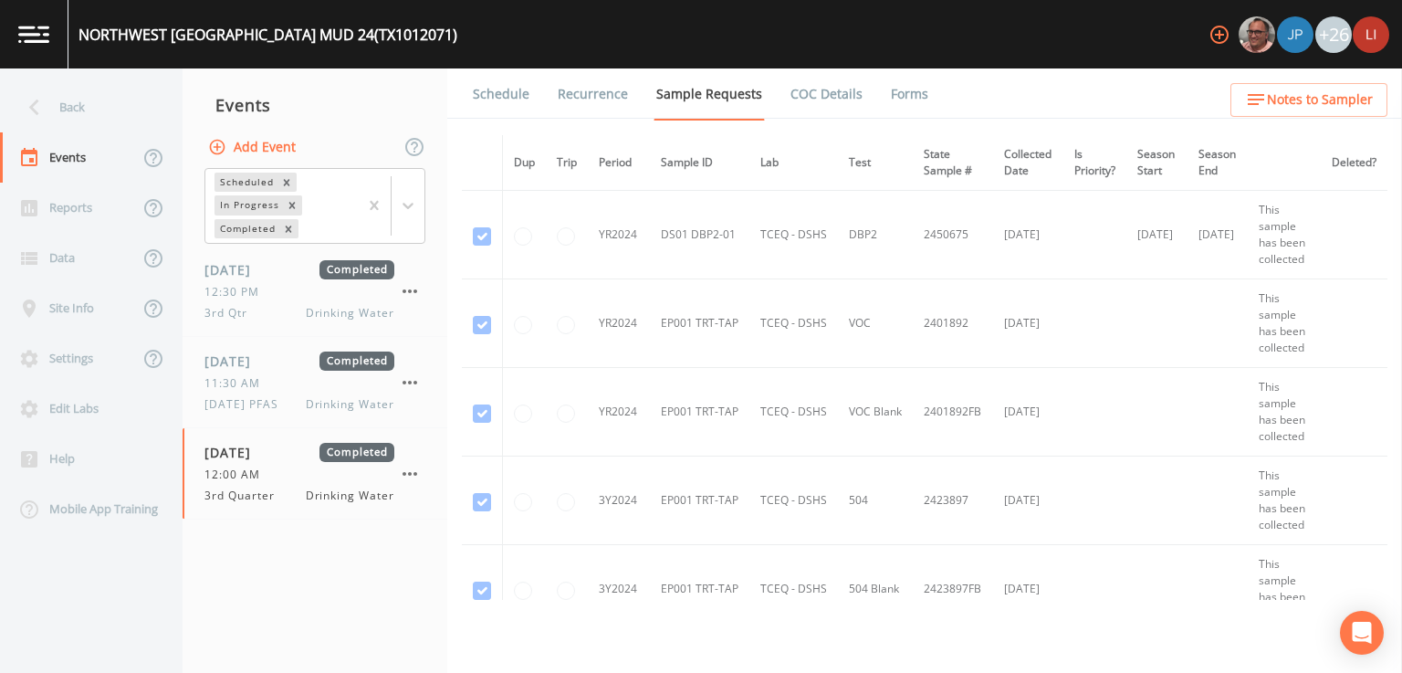
click at [899, 95] on link "Forms" at bounding box center [909, 93] width 43 height 51
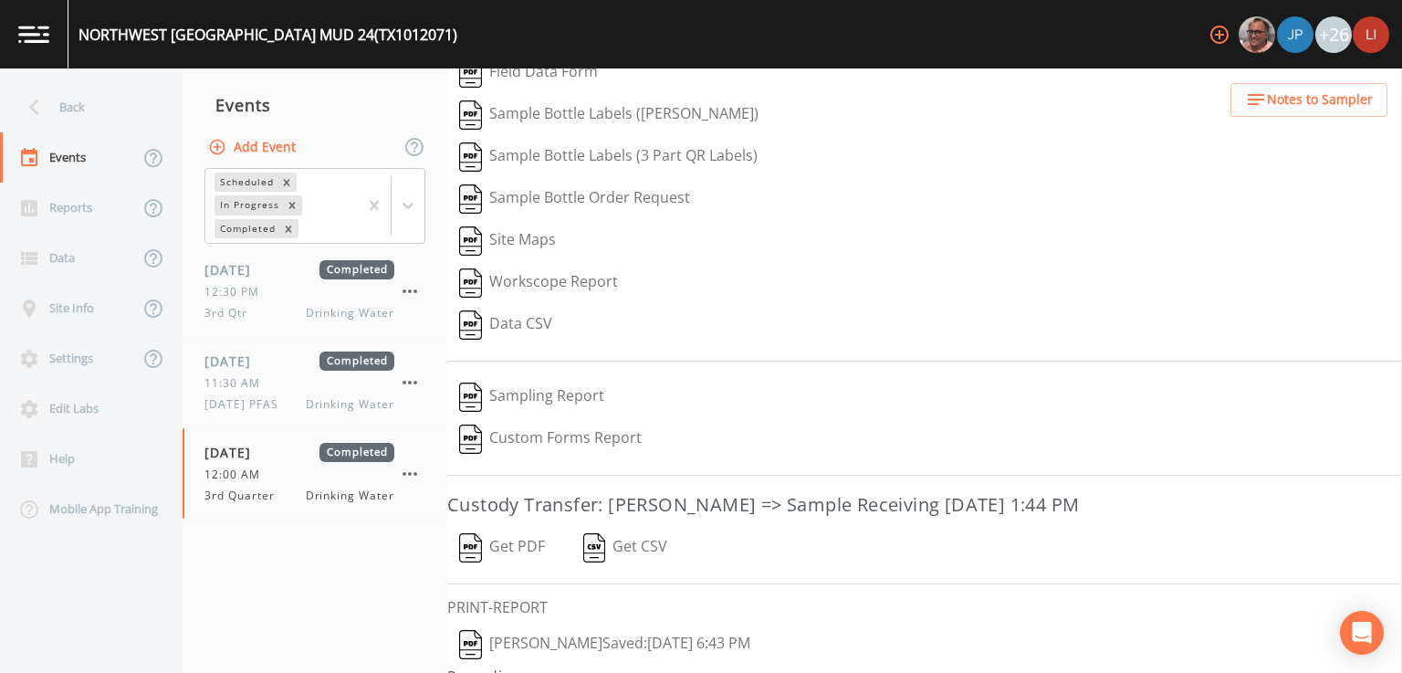
scroll to position [202, 0]
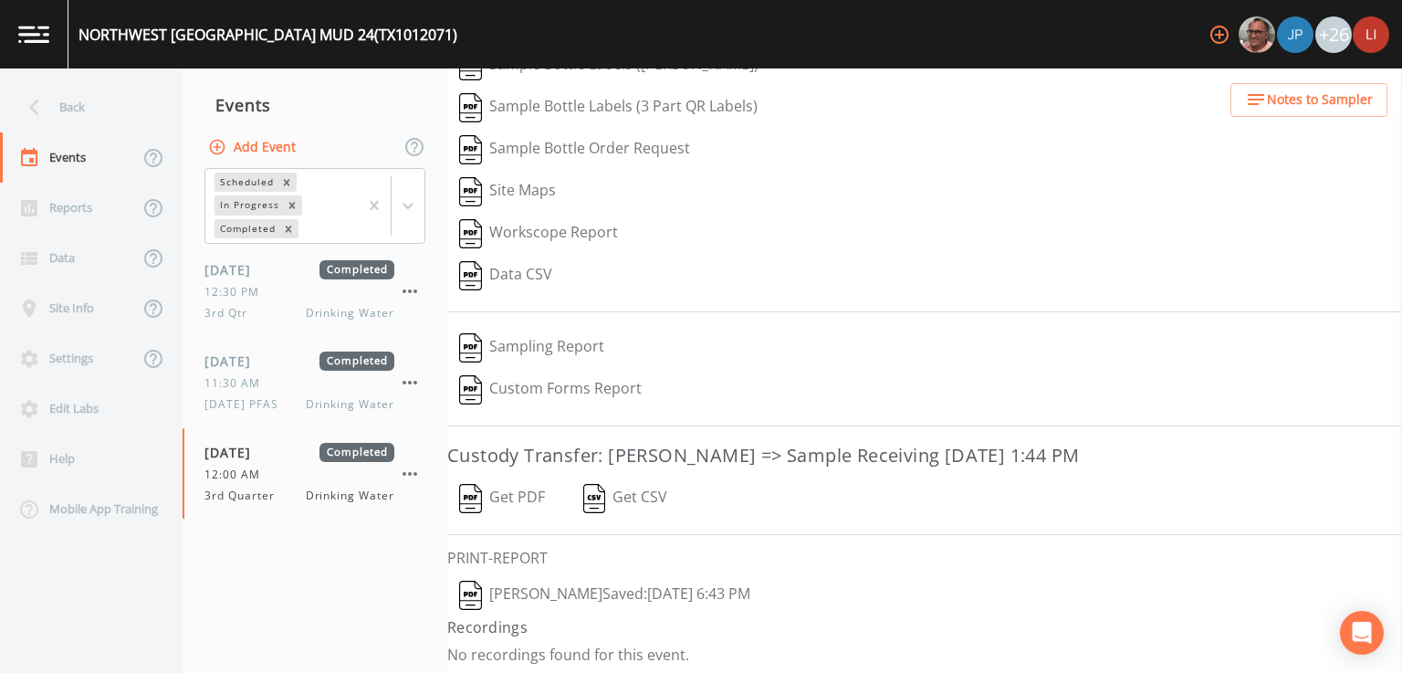
click at [544, 605] on button "[PERSON_NAME]  Saved: [DATE] 6:43 PM" at bounding box center [604, 595] width 315 height 42
click at [70, 113] on div "Back" at bounding box center [82, 107] width 164 height 50
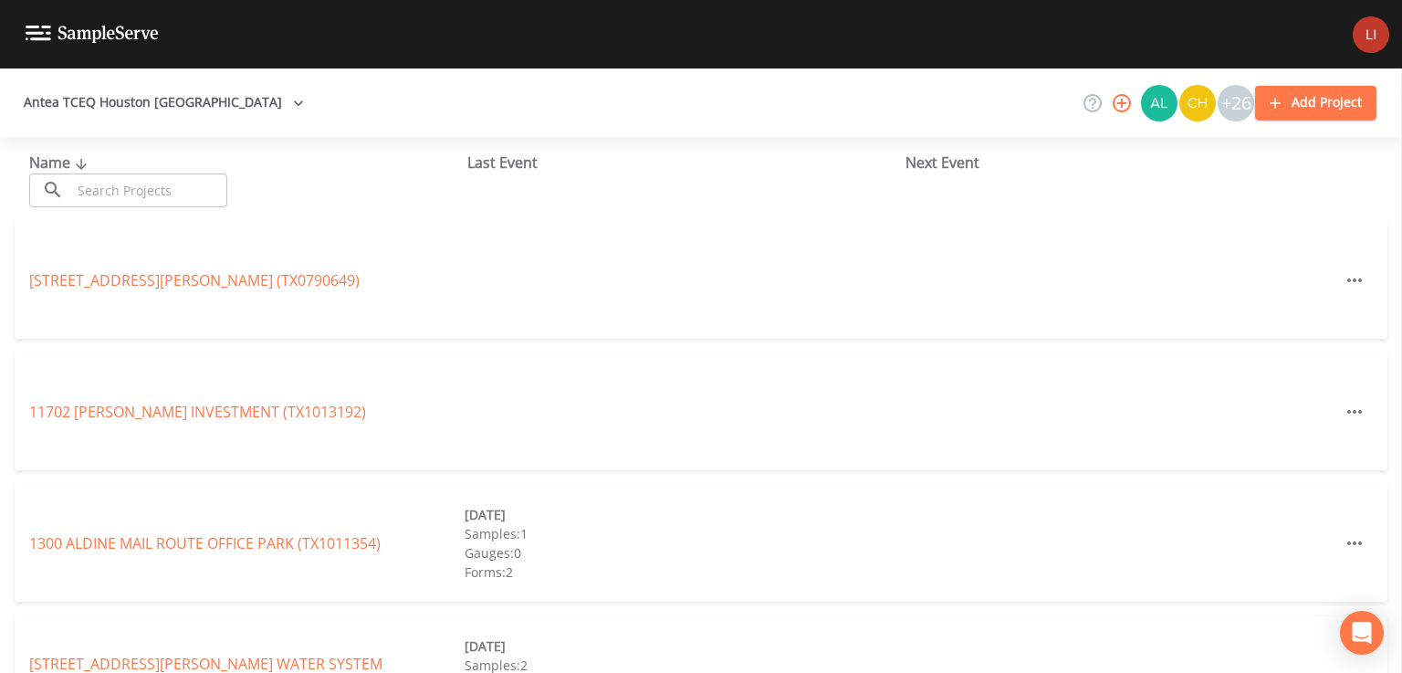
click at [171, 191] on input "text" at bounding box center [149, 190] width 156 height 34
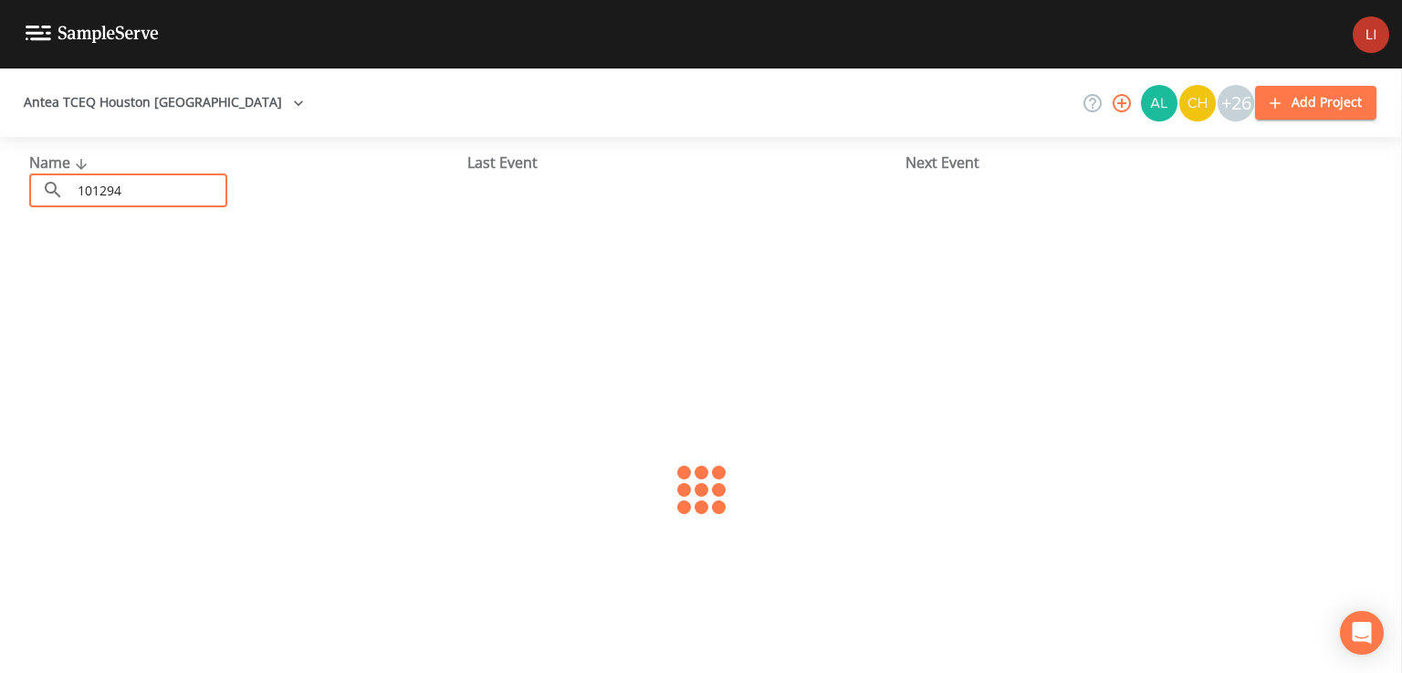
type input "1012941"
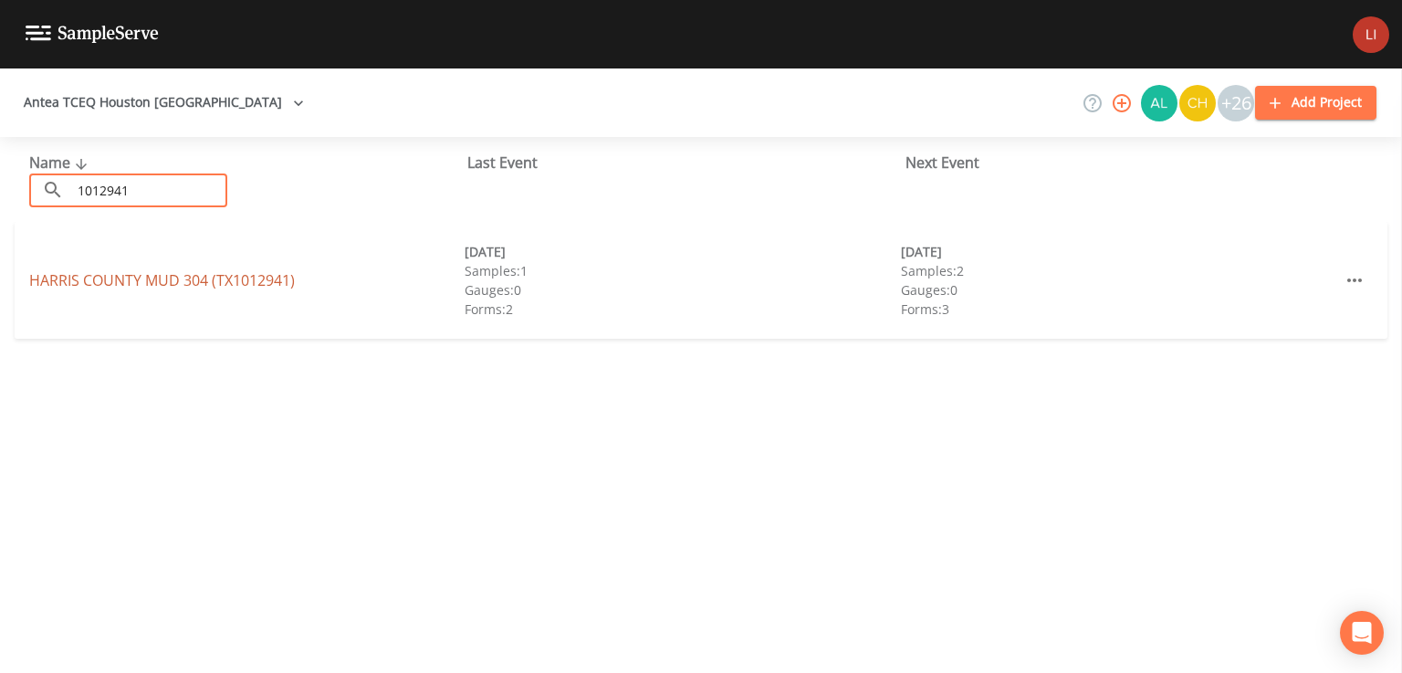
click at [152, 285] on link "[GEOGRAPHIC_DATA] 304 (TX1012941)" at bounding box center [162, 280] width 266 height 20
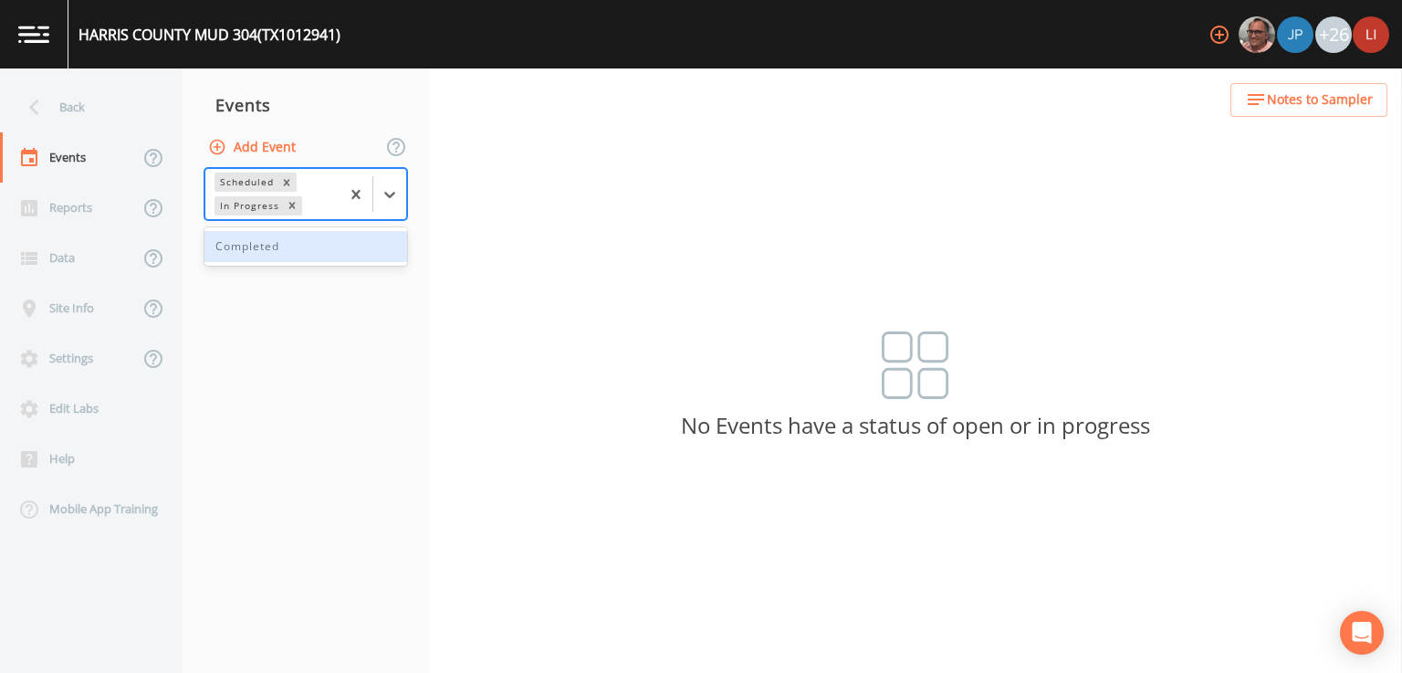
click at [312, 252] on div "Completed" at bounding box center [305, 246] width 203 height 31
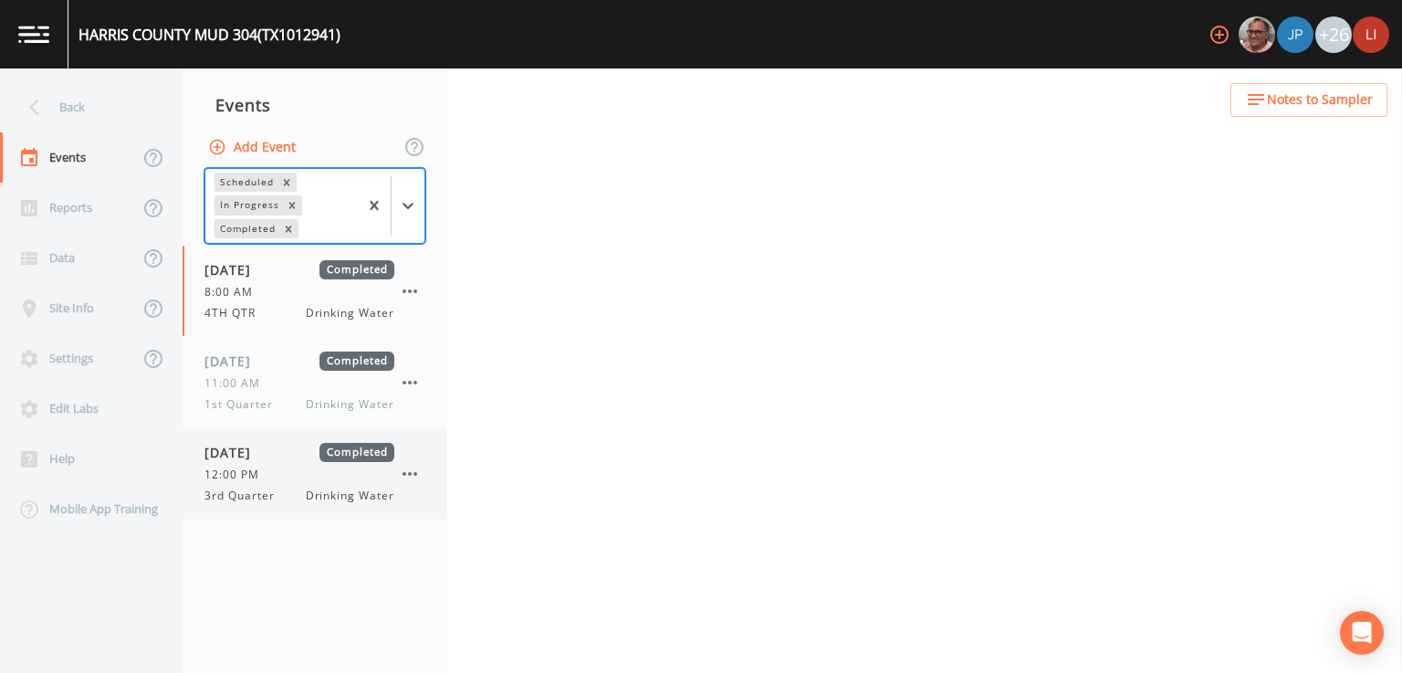
click at [288, 480] on div "12:00 PM" at bounding box center [299, 474] width 190 height 16
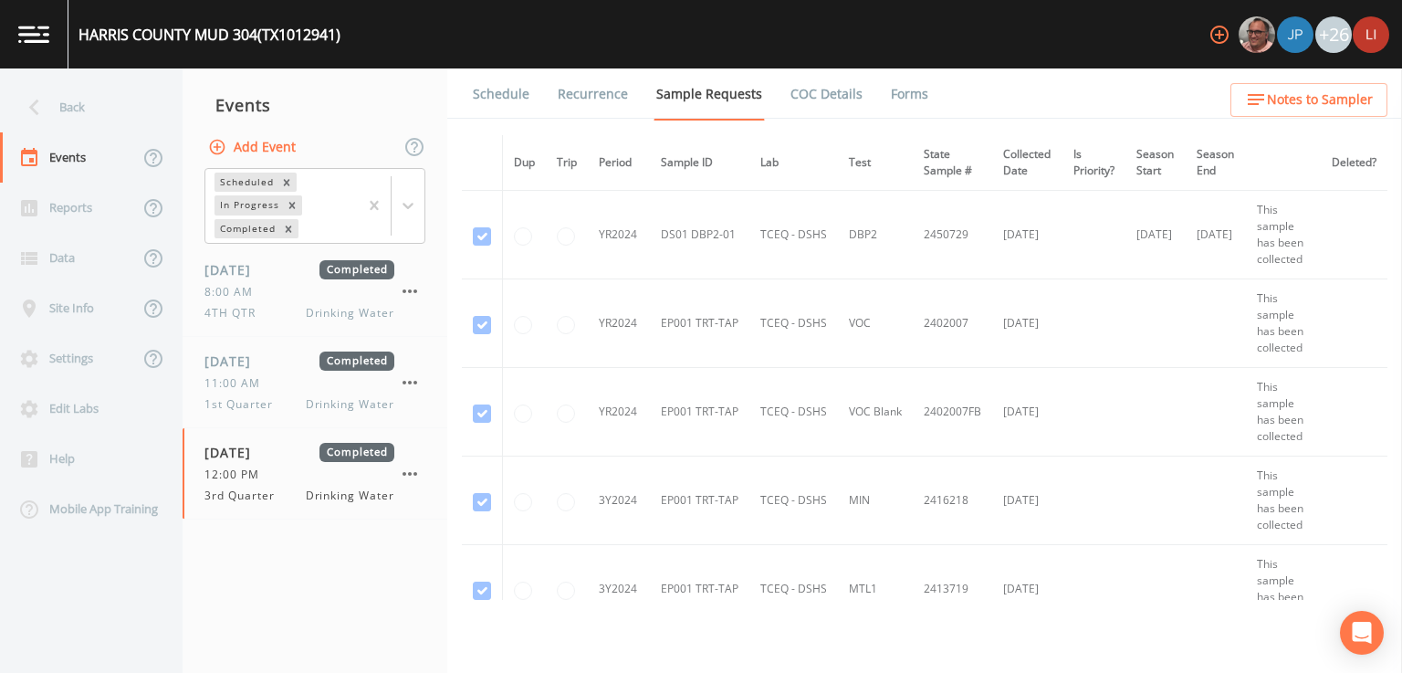
click at [899, 103] on link "Forms" at bounding box center [909, 93] width 43 height 51
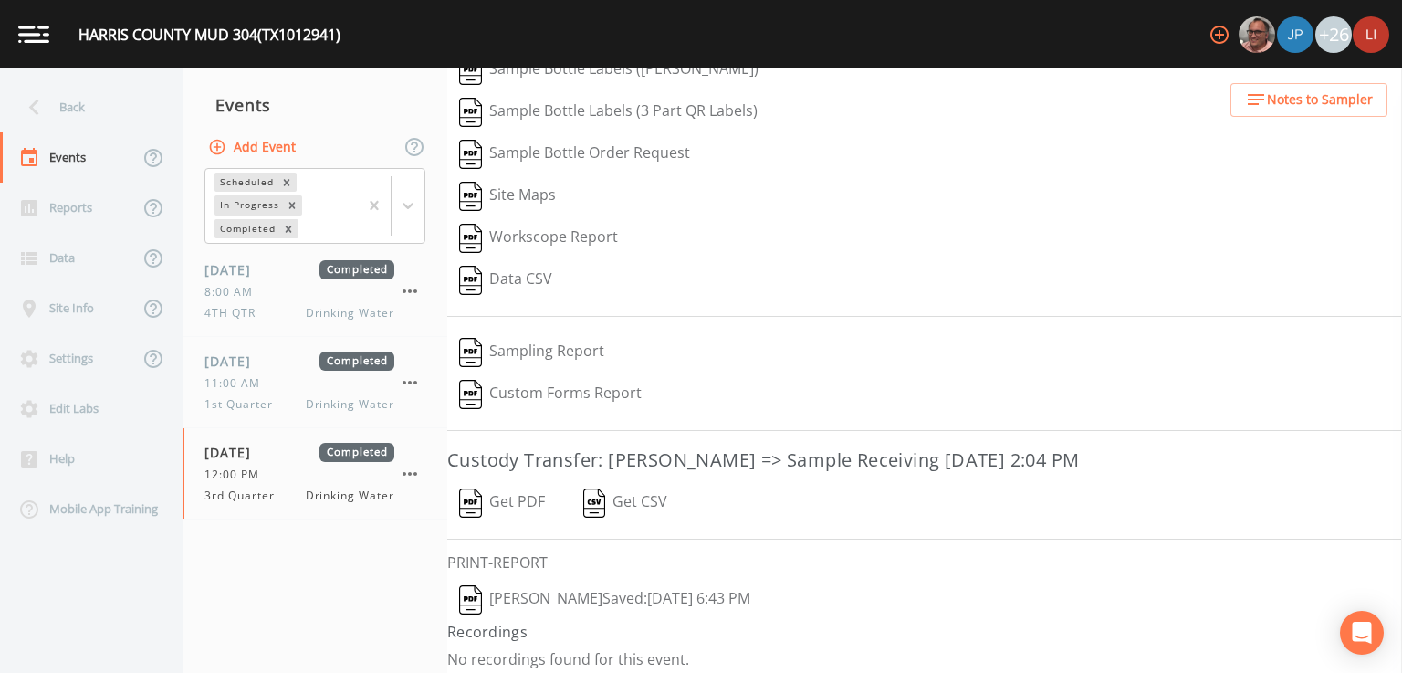
scroll to position [160, 0]
click at [572, 593] on button "[PERSON_NAME]  Saved: [DATE] 6:43 PM" at bounding box center [604, 595] width 315 height 42
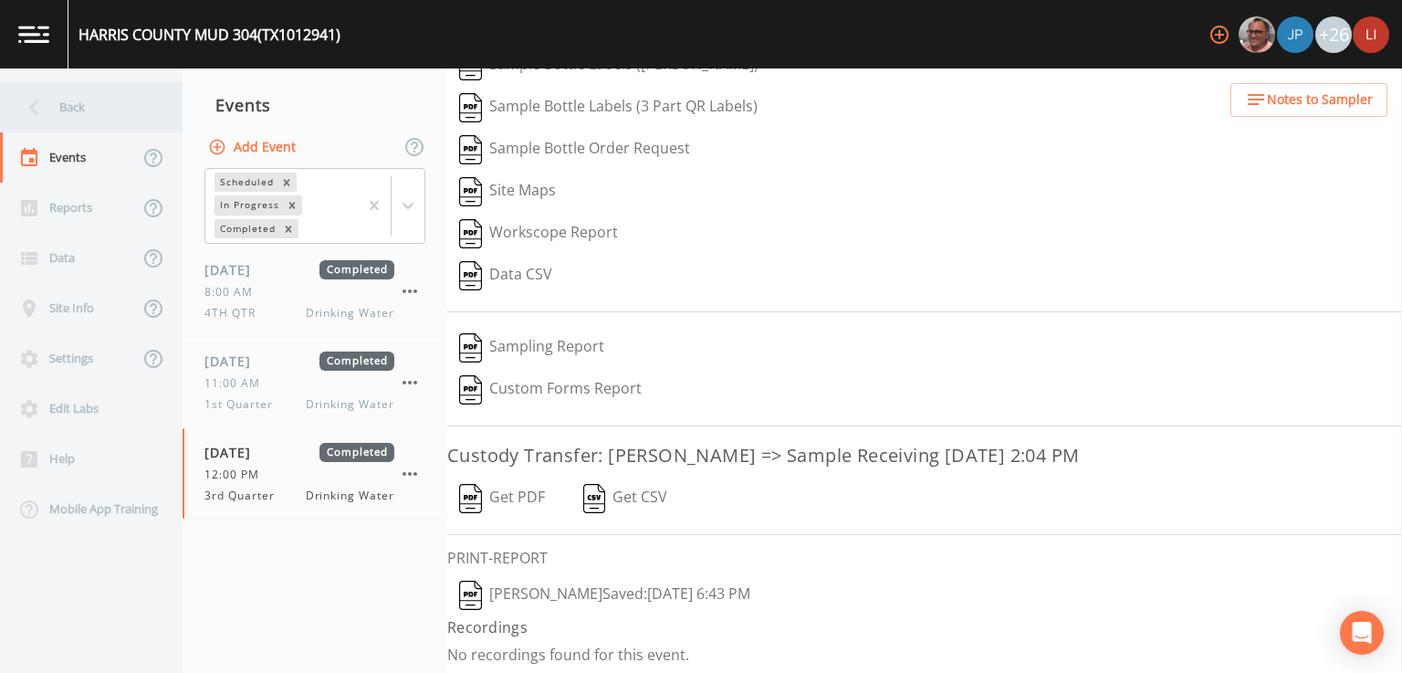
click at [78, 110] on div "Back" at bounding box center [82, 107] width 164 height 50
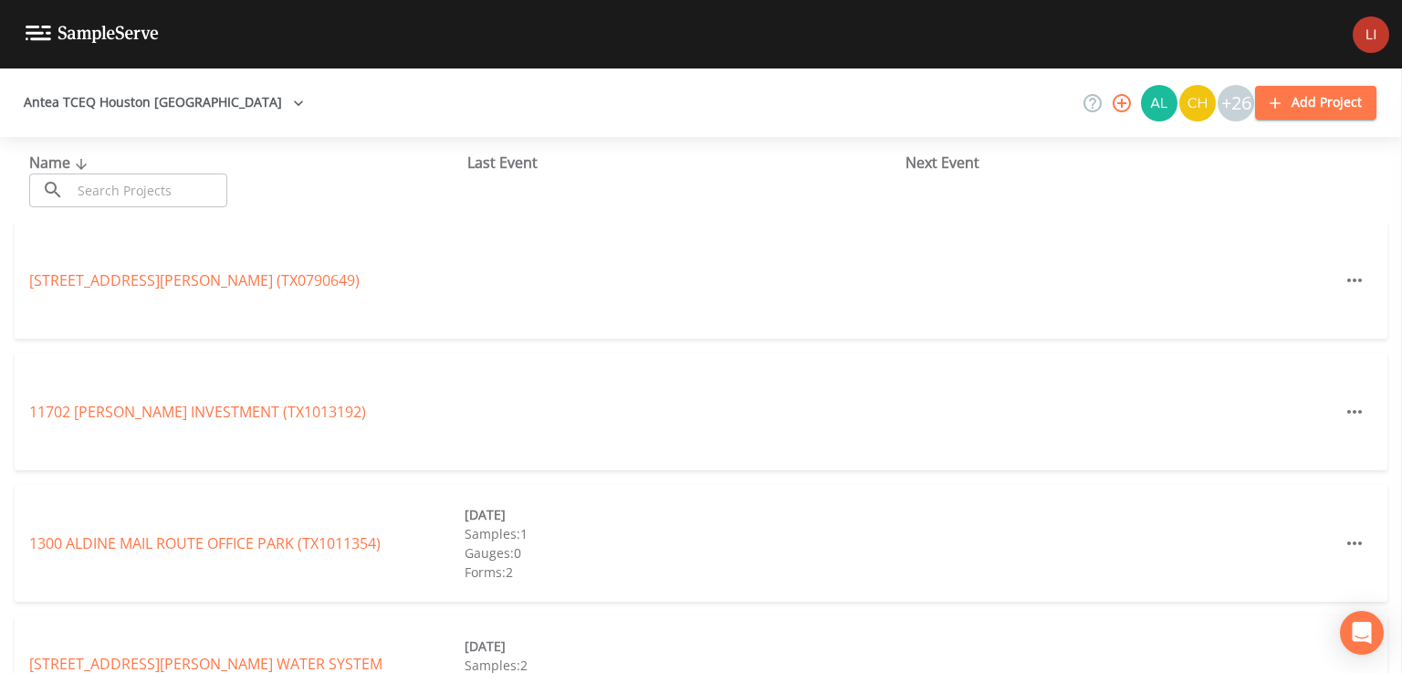
click at [181, 194] on input "text" at bounding box center [149, 190] width 156 height 34
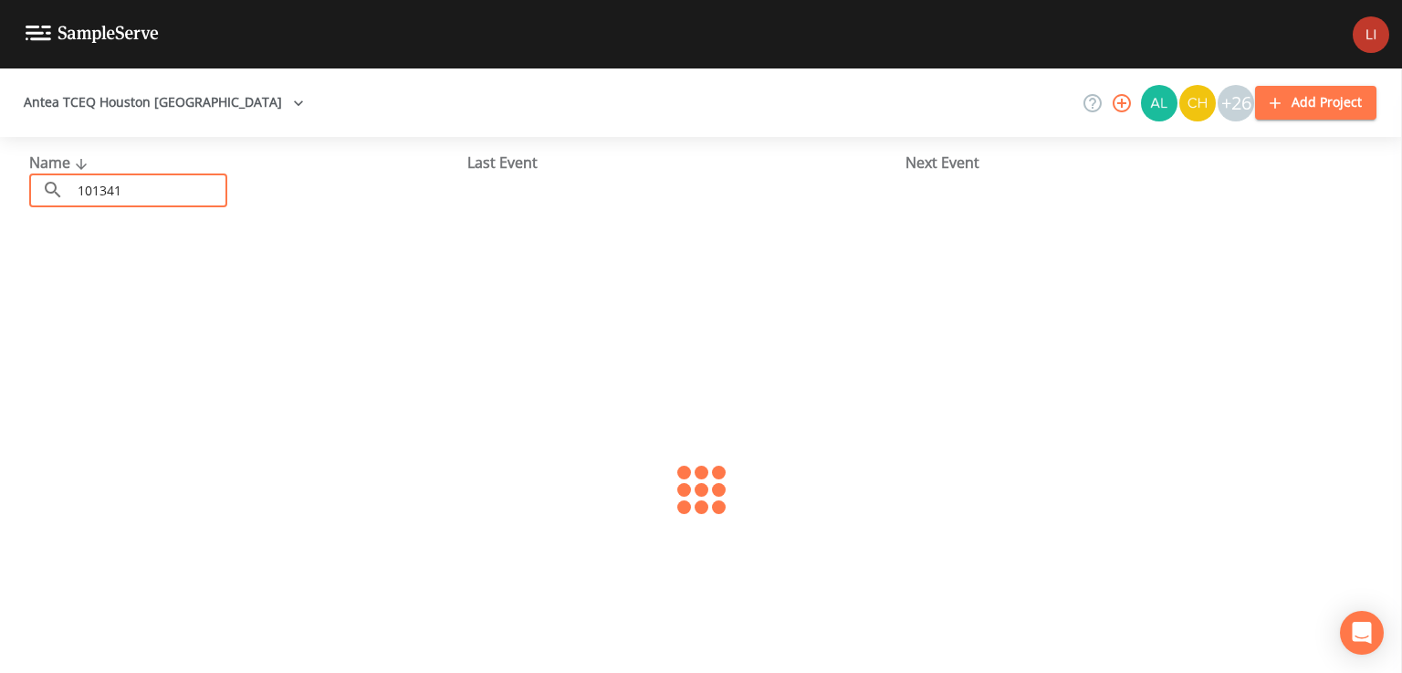
type input "1013416"
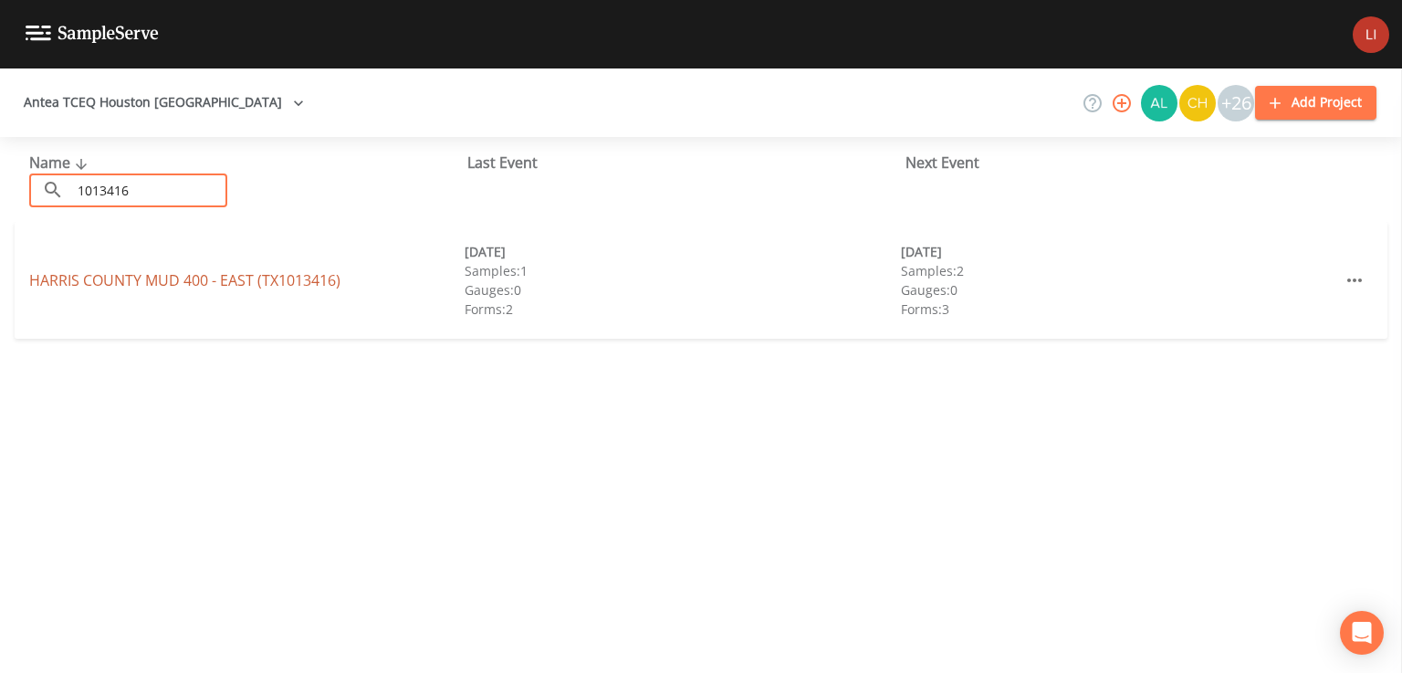
click at [185, 283] on link "[GEOGRAPHIC_DATA] (TX1013416)" at bounding box center [184, 280] width 311 height 20
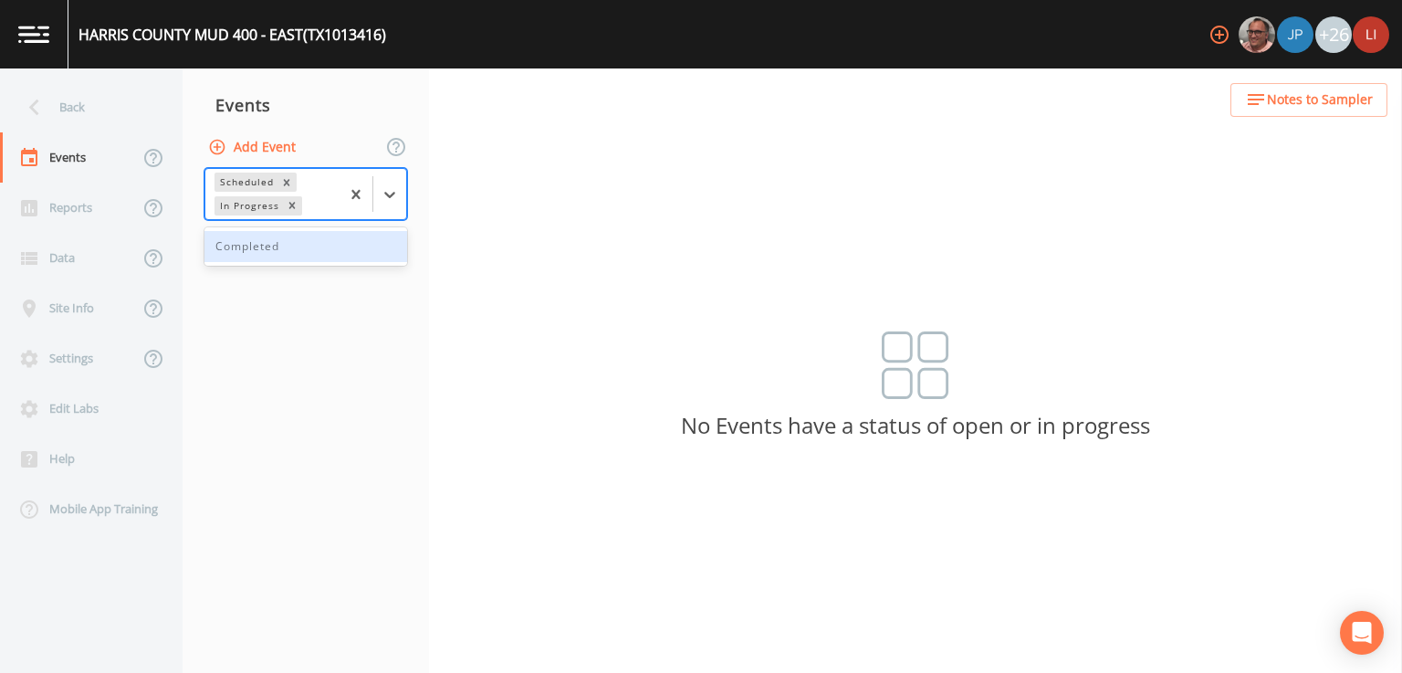
click at [303, 261] on div "Completed" at bounding box center [305, 246] width 203 height 31
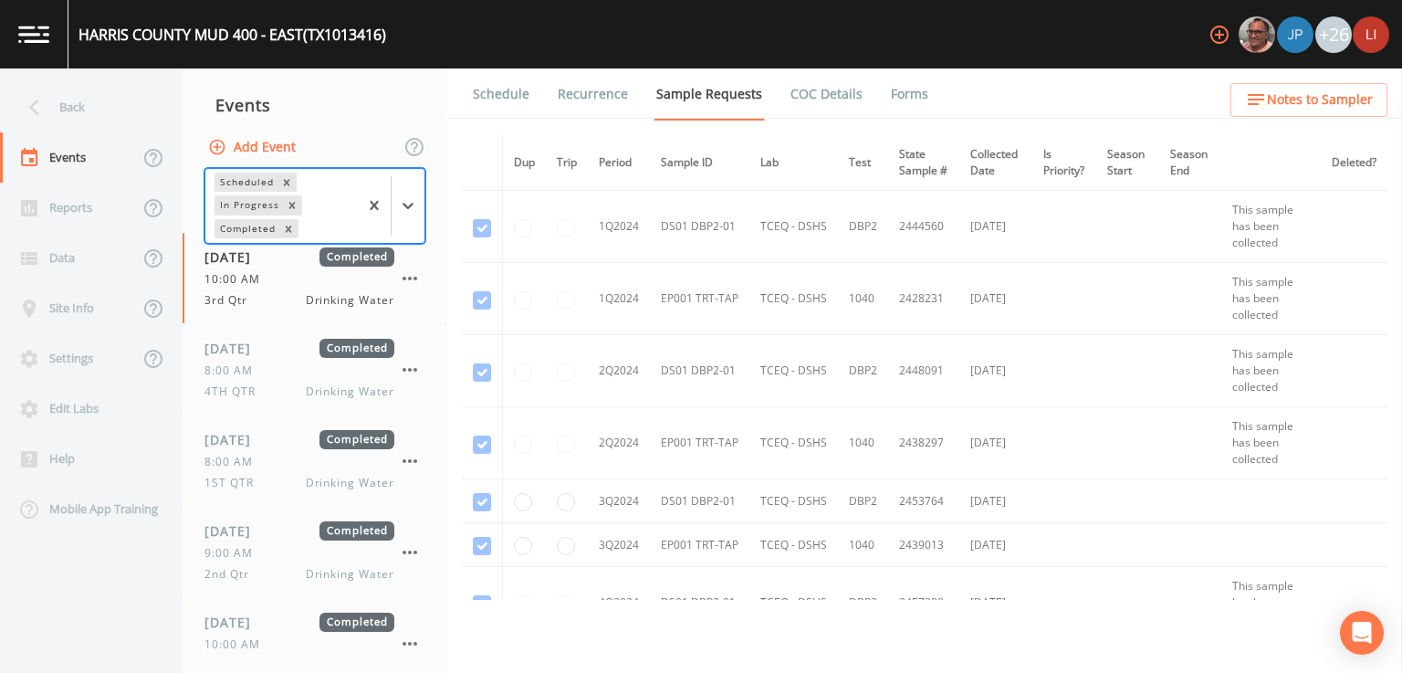
scroll to position [124, 0]
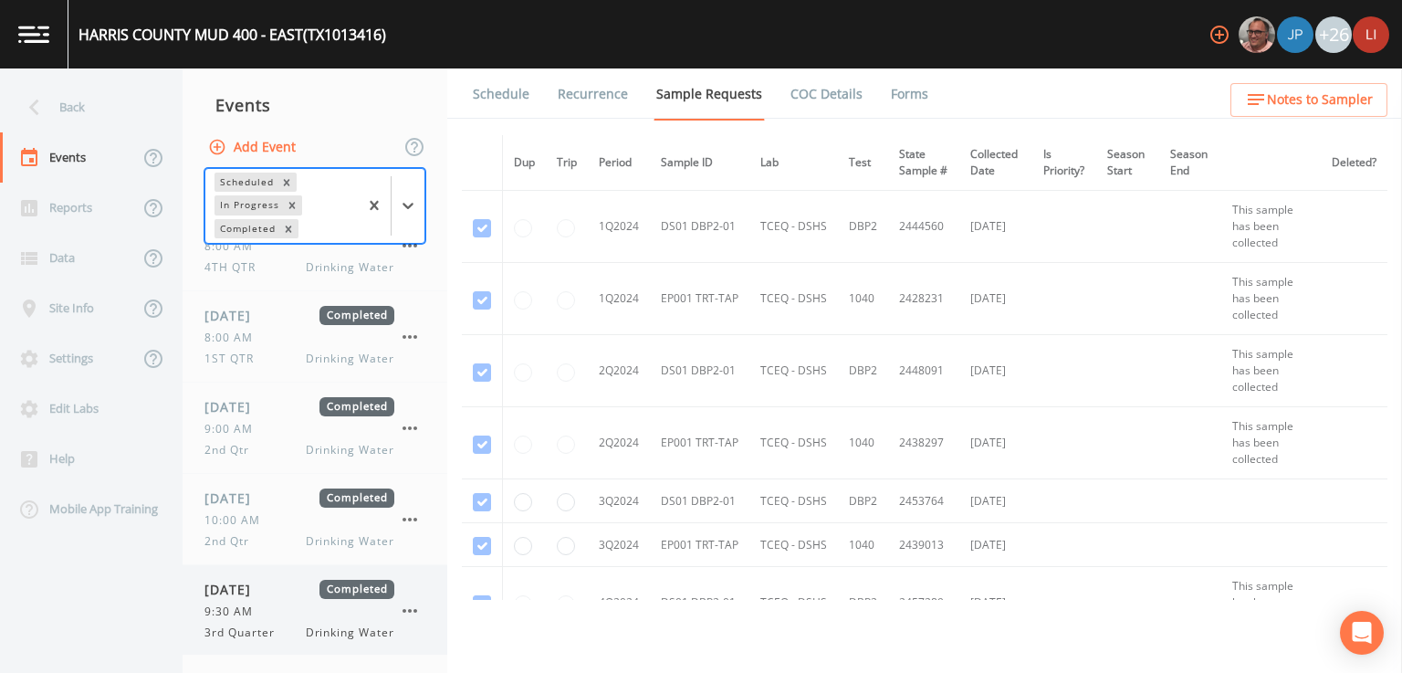
click at [282, 605] on div "9:30 AM" at bounding box center [299, 611] width 190 height 16
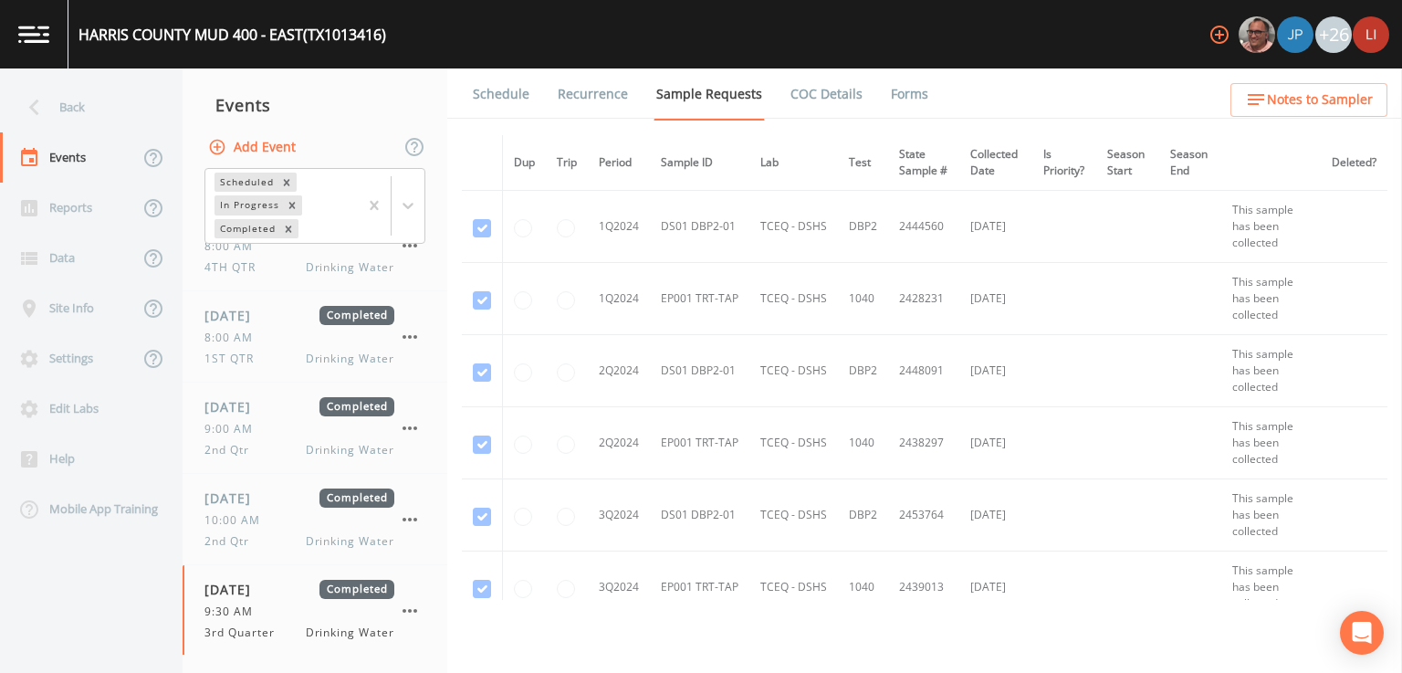
click at [905, 99] on link "Forms" at bounding box center [909, 93] width 43 height 51
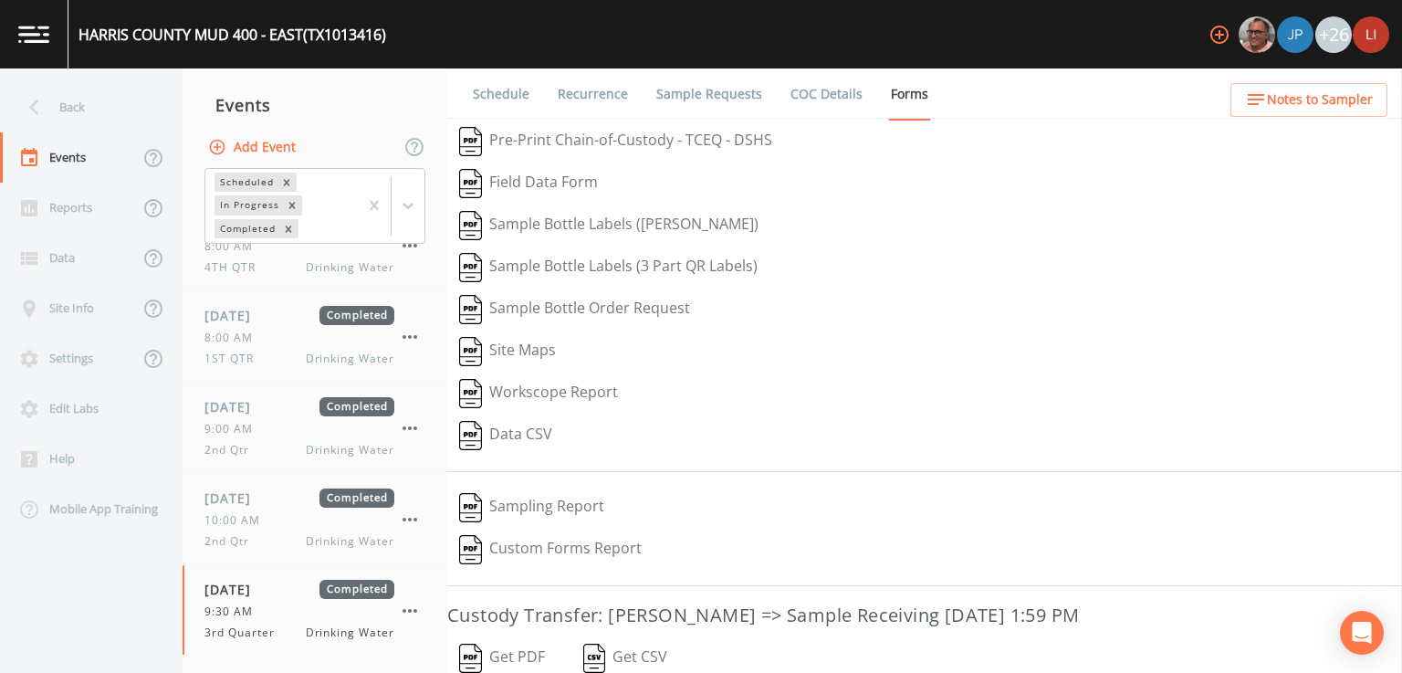
scroll to position [160, 0]
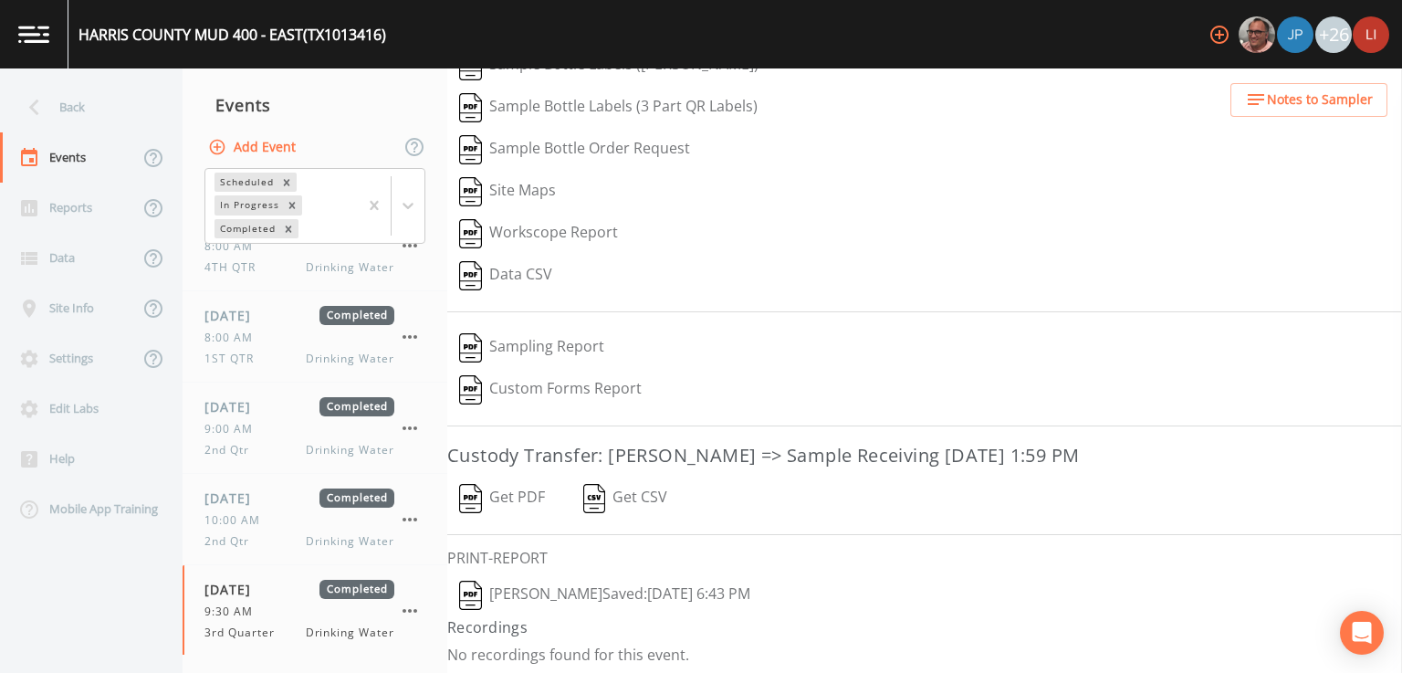
click at [642, 592] on button "[PERSON_NAME]  Saved: [DATE] 6:43 PM" at bounding box center [604, 595] width 315 height 42
click at [59, 120] on div "Back" at bounding box center [82, 107] width 164 height 50
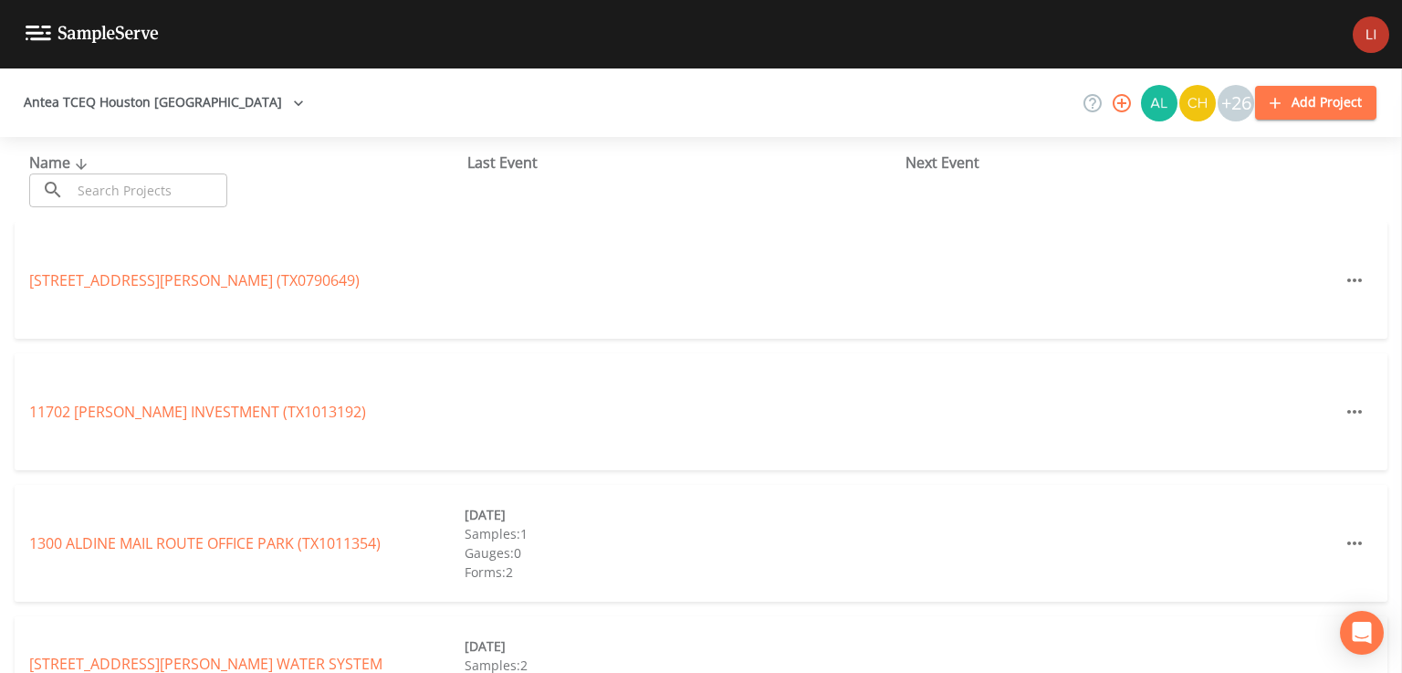
click at [160, 188] on input "text" at bounding box center [149, 190] width 156 height 34
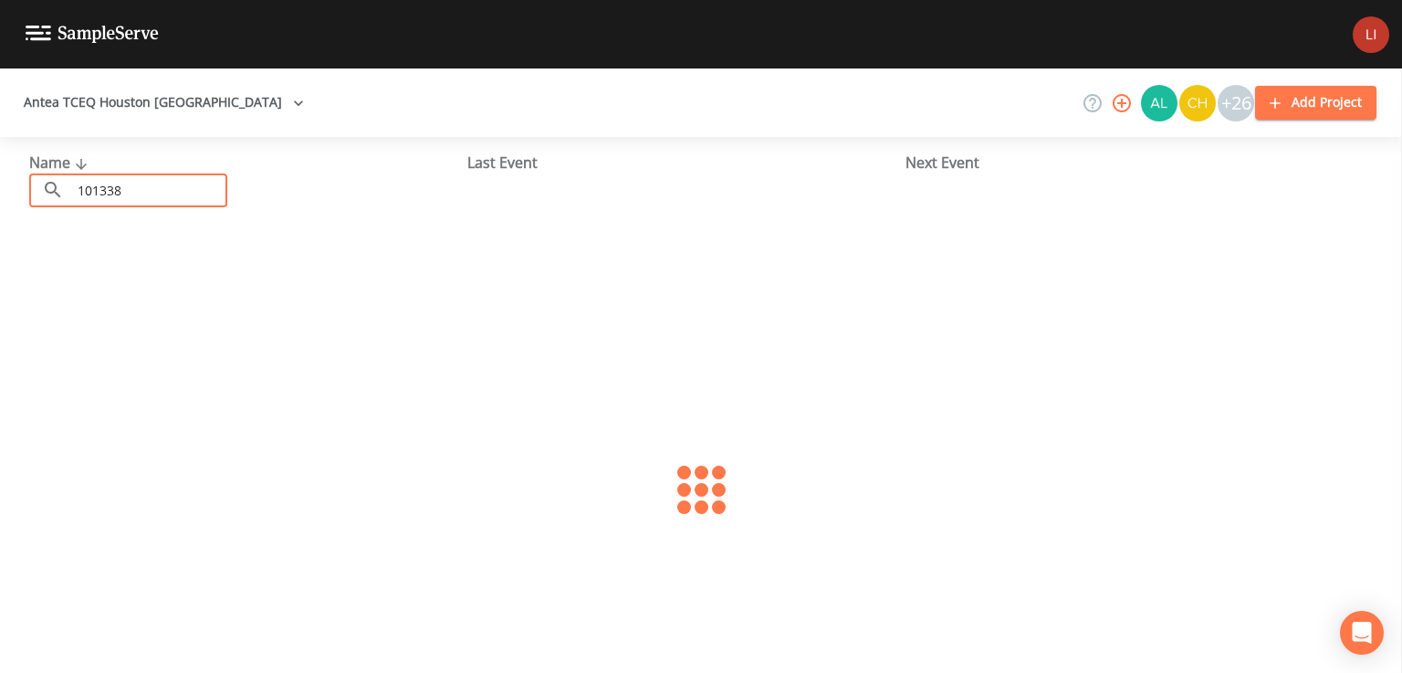
type input "1013387"
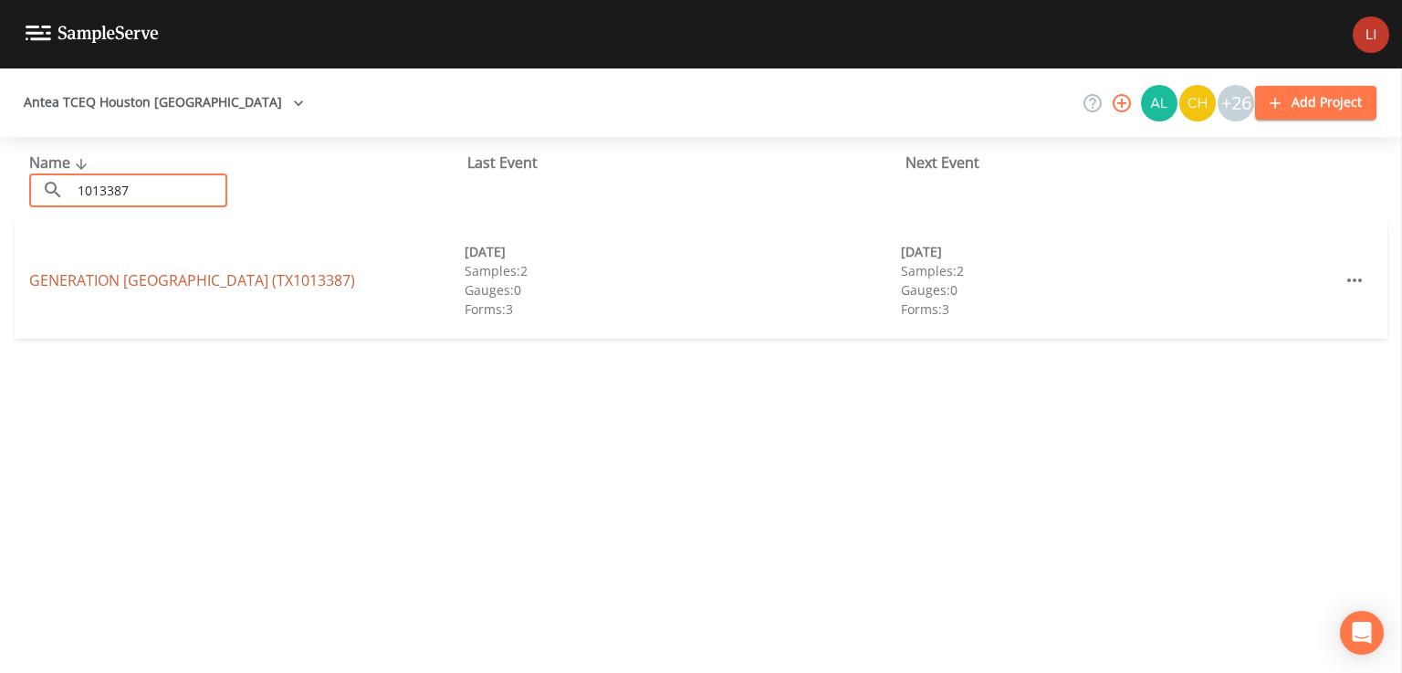
click at [246, 274] on link "GENERATION [GEOGRAPHIC_DATA] (TX1013387)" at bounding box center [192, 280] width 326 height 20
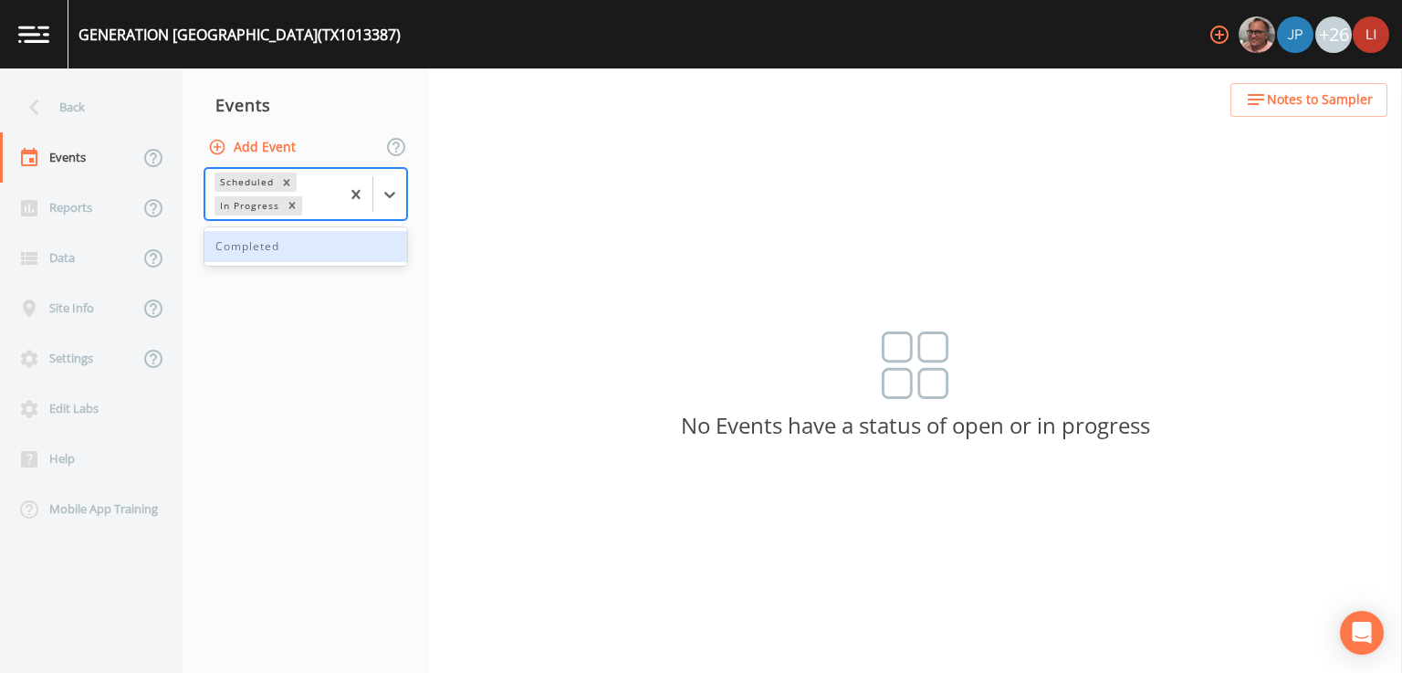
click at [340, 256] on div "Completed" at bounding box center [305, 246] width 203 height 31
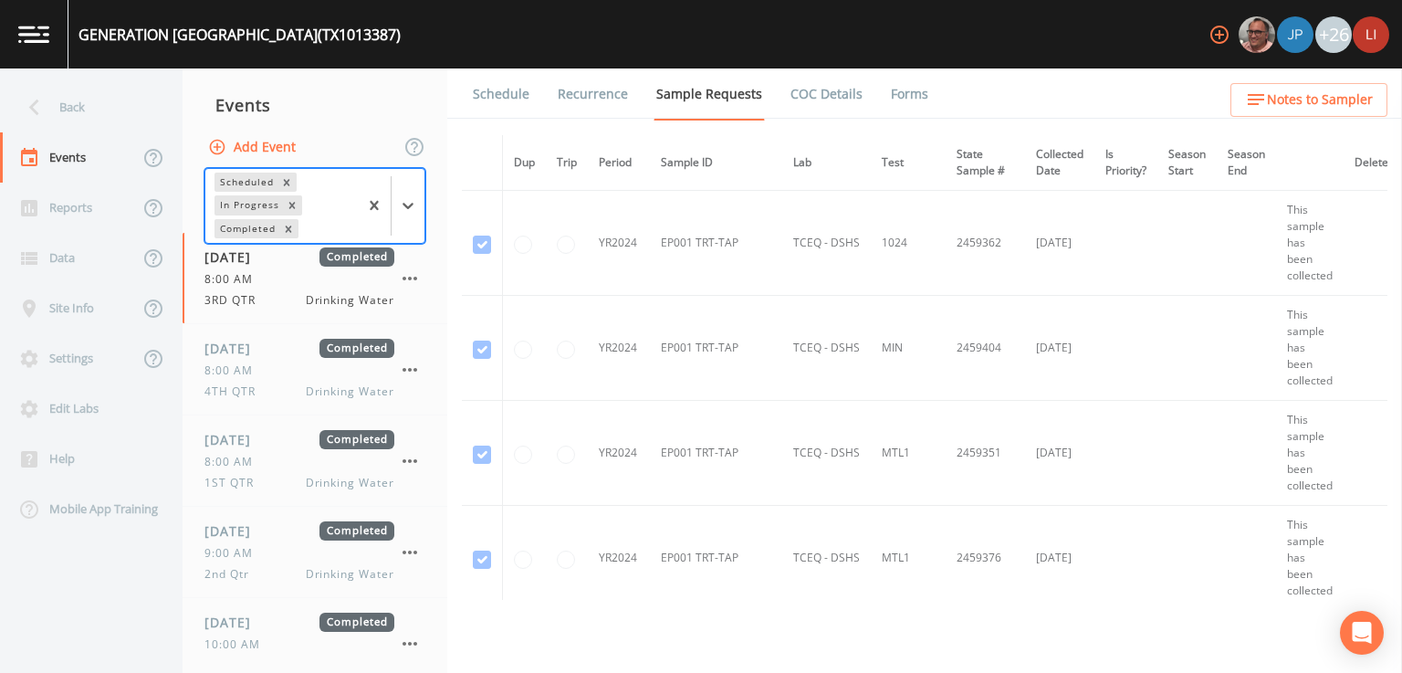
scroll to position [124, 0]
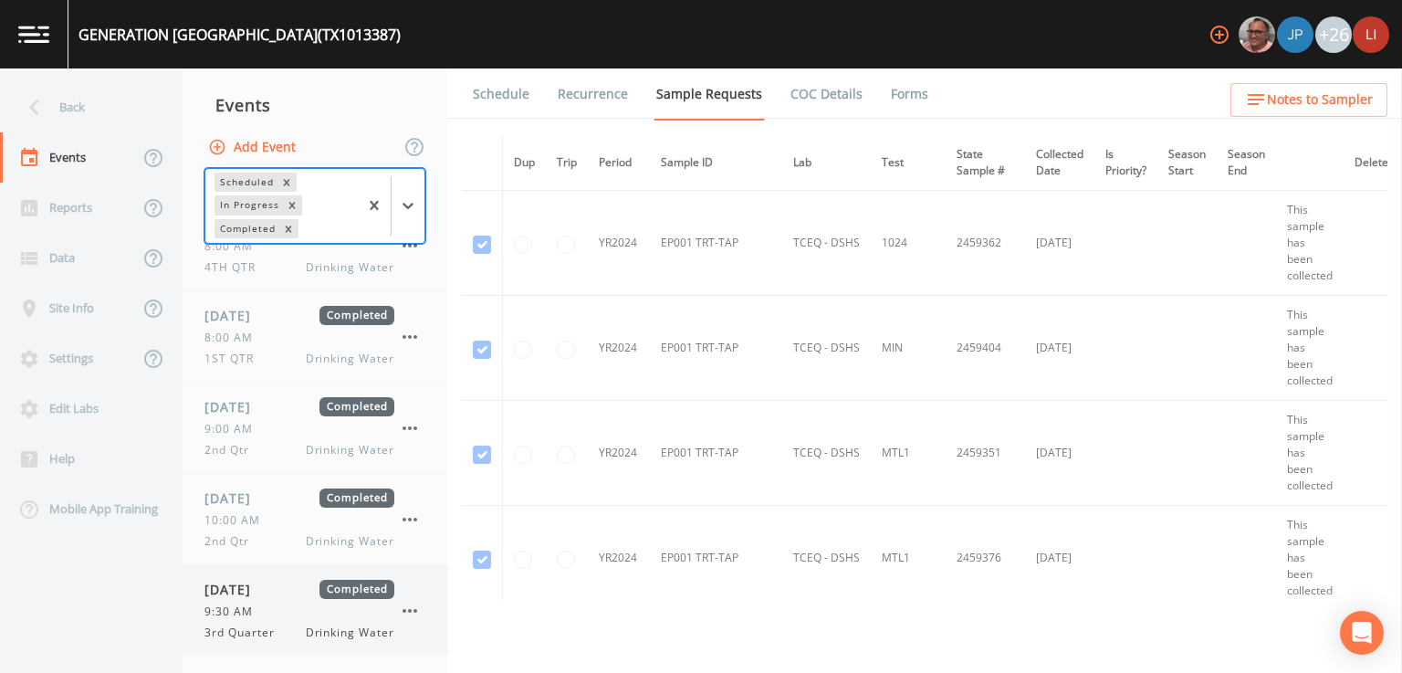
click at [278, 601] on div "[DATE] Completed 9:30 AM 3rd Quarter Drinking Water" at bounding box center [299, 610] width 190 height 61
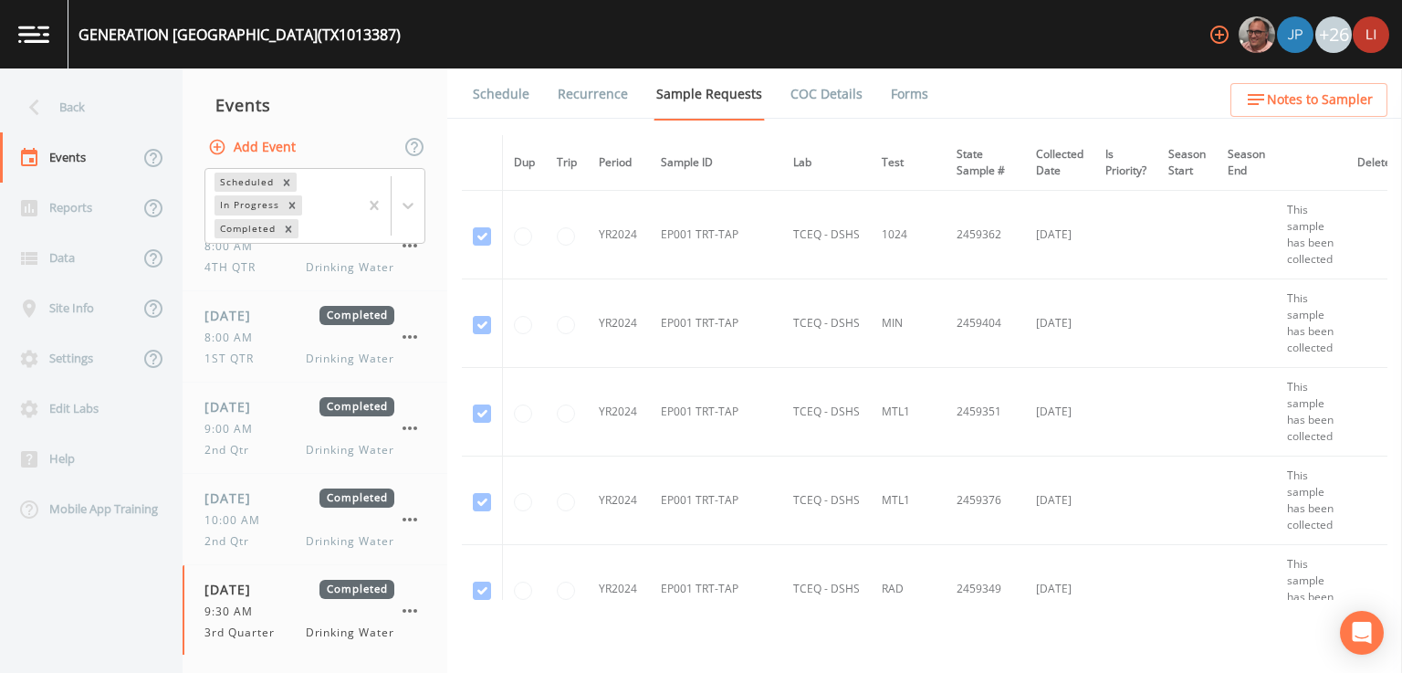
click at [900, 98] on link "Forms" at bounding box center [909, 93] width 43 height 51
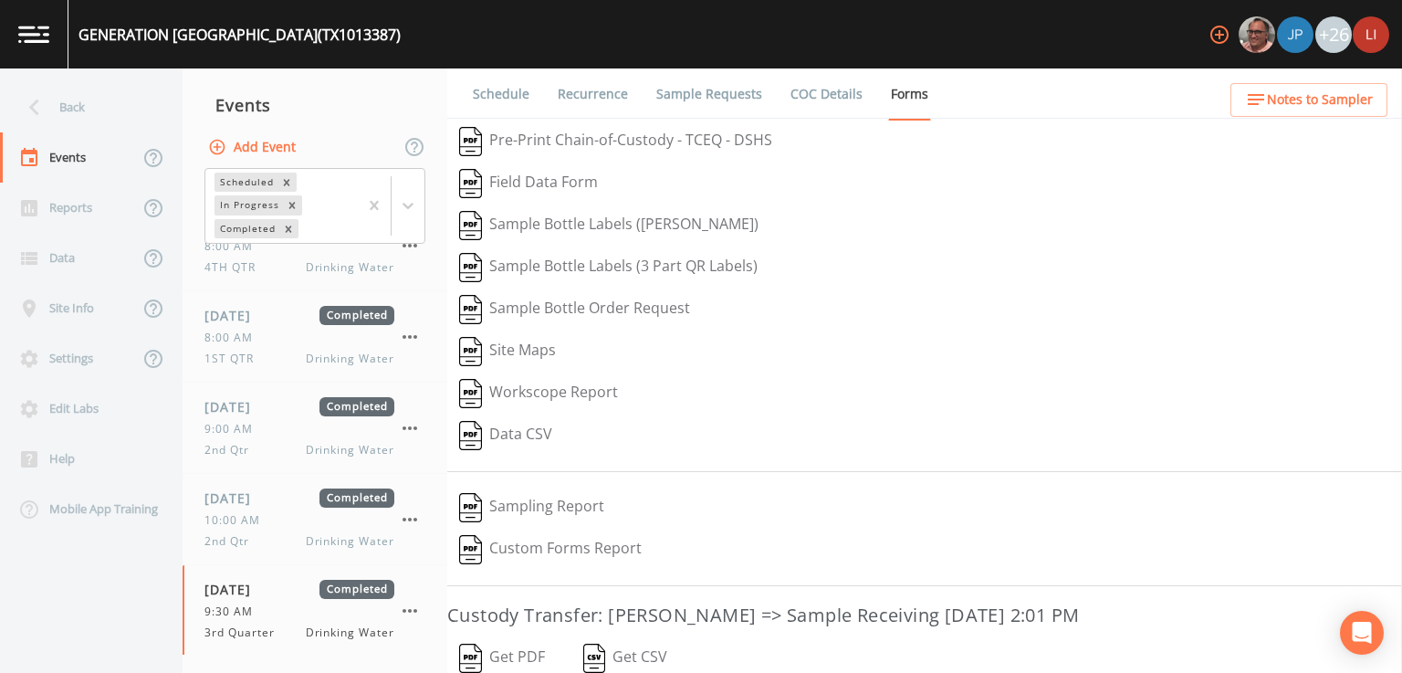
scroll to position [160, 0]
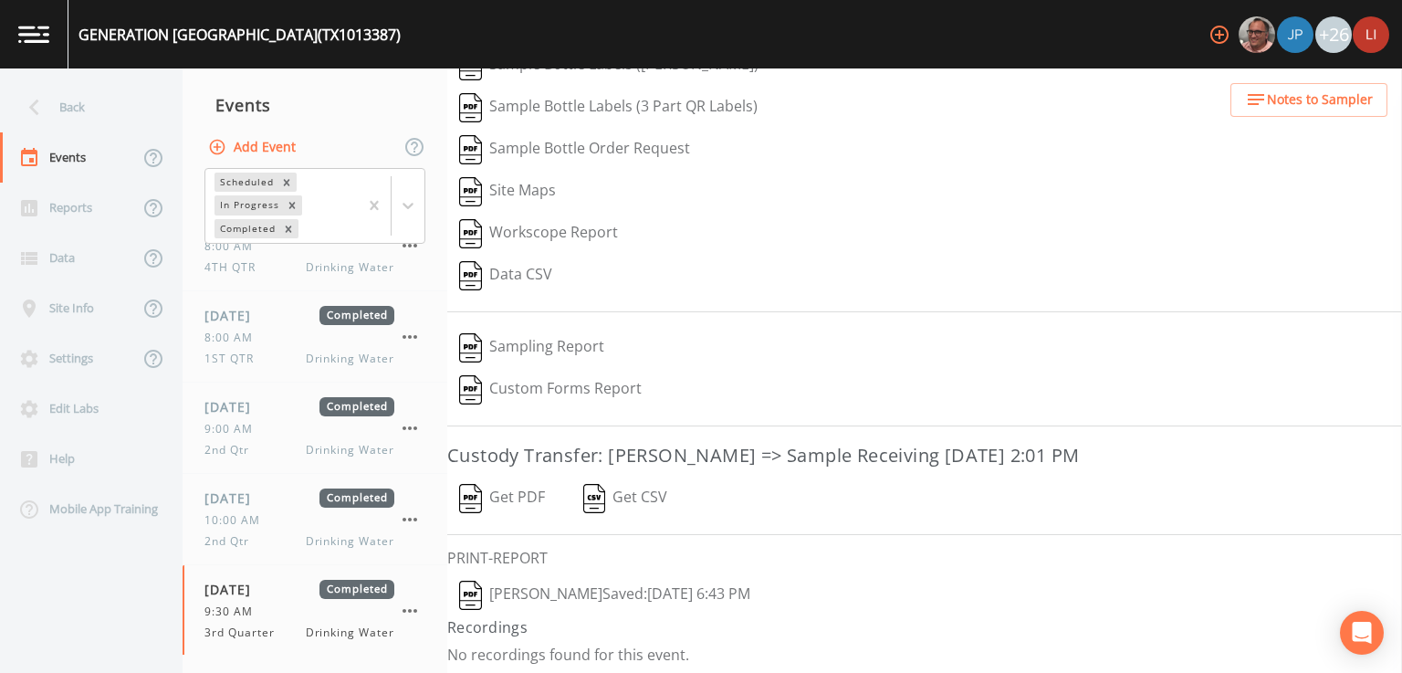
click at [631, 586] on button "[PERSON_NAME]  Saved: [DATE] 6:43 PM" at bounding box center [604, 595] width 315 height 42
